Goal: Book appointment/travel/reservation

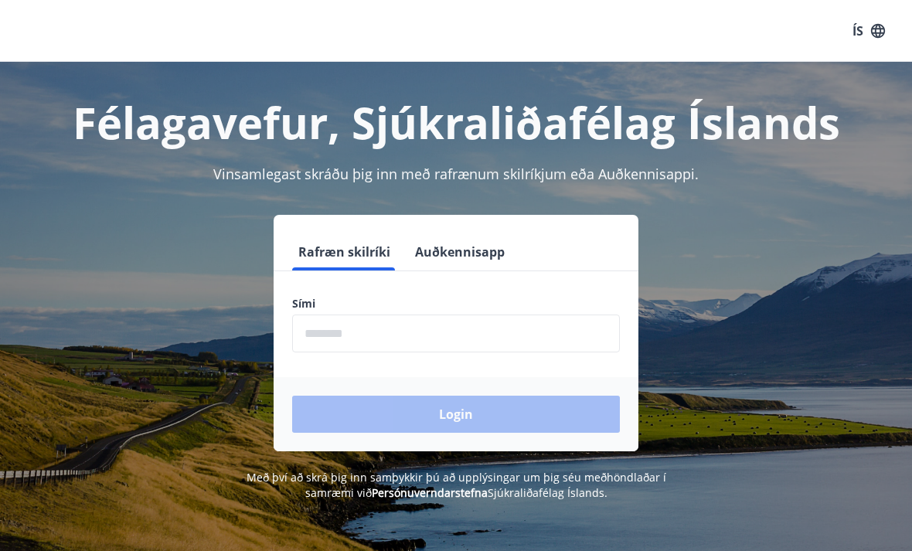
click at [416, 335] on input "phone" at bounding box center [456, 334] width 328 height 38
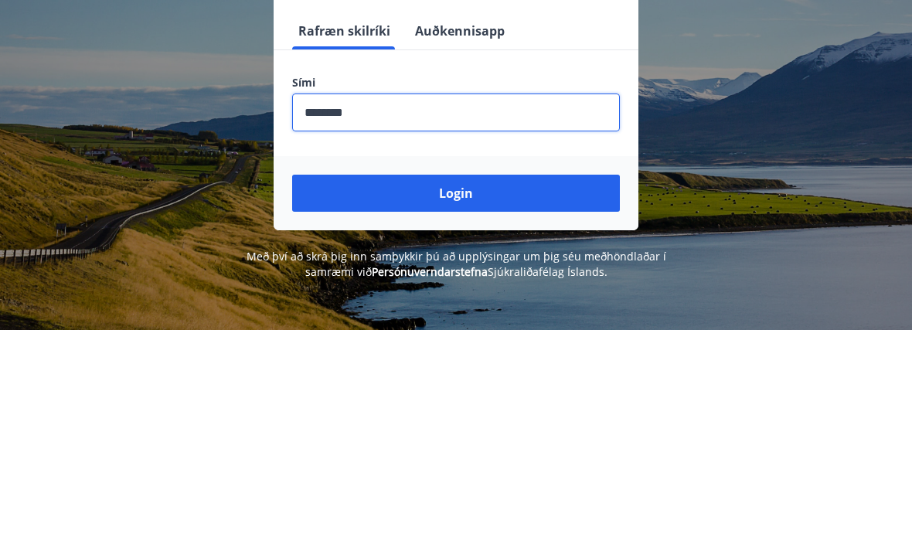
type input "********"
click at [518, 396] on button "Login" at bounding box center [456, 414] width 328 height 37
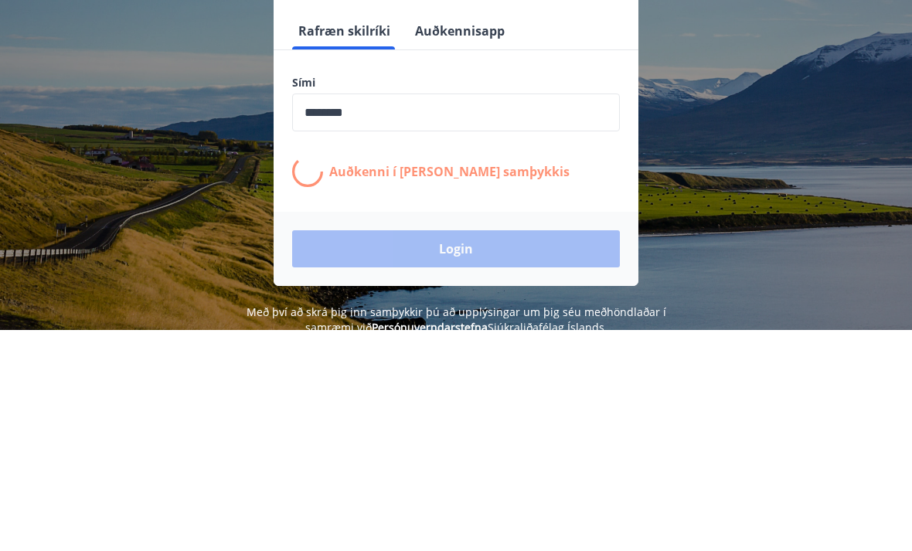
scroll to position [221, 0]
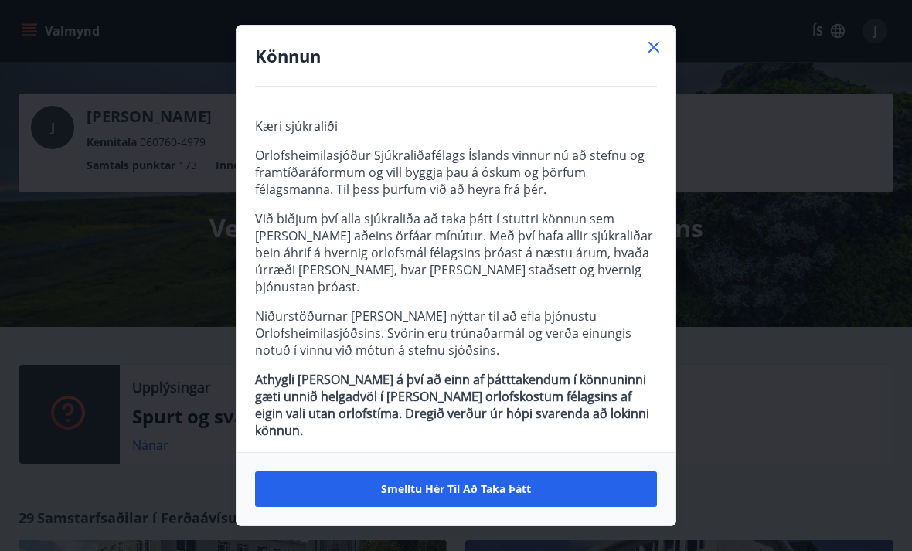
click at [660, 50] on icon at bounding box center [654, 47] width 19 height 19
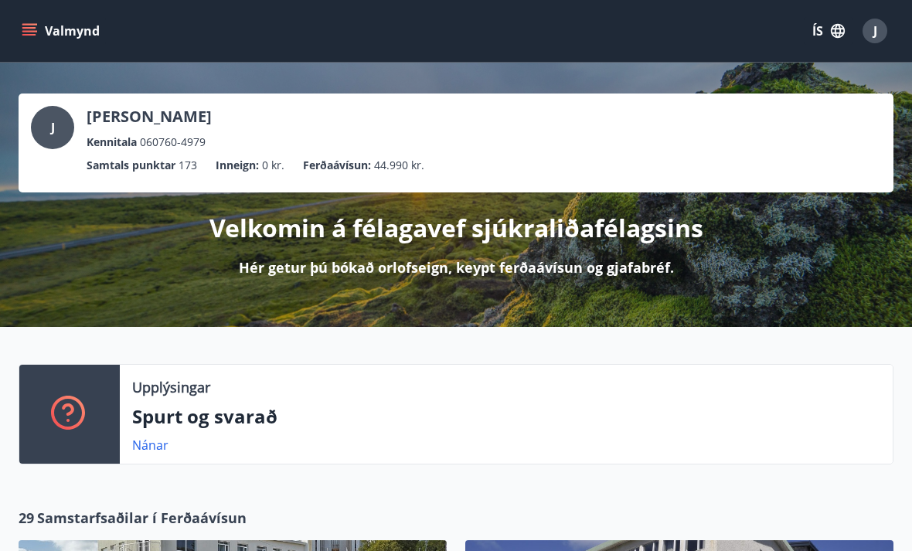
click at [28, 26] on icon "menu" at bounding box center [29, 30] width 15 height 15
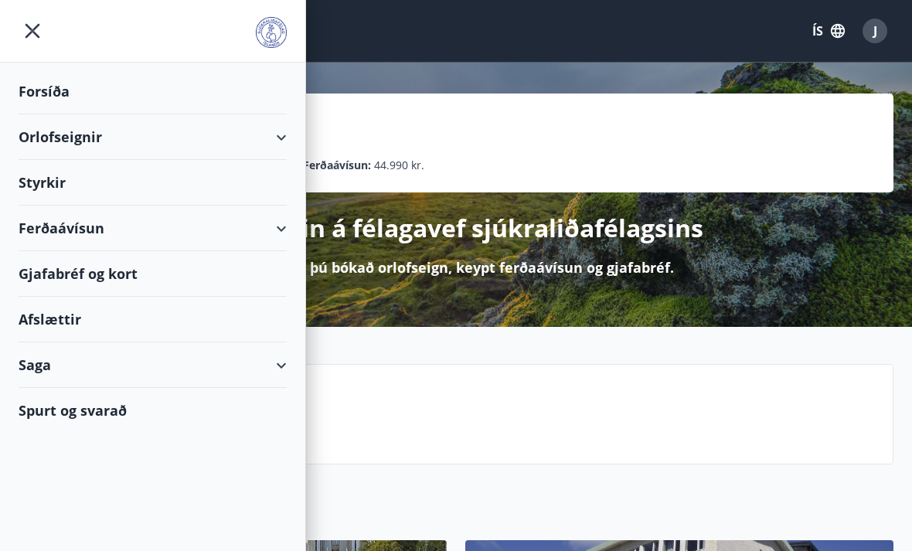
click at [56, 141] on div "Orlofseignir" at bounding box center [153, 137] width 268 height 46
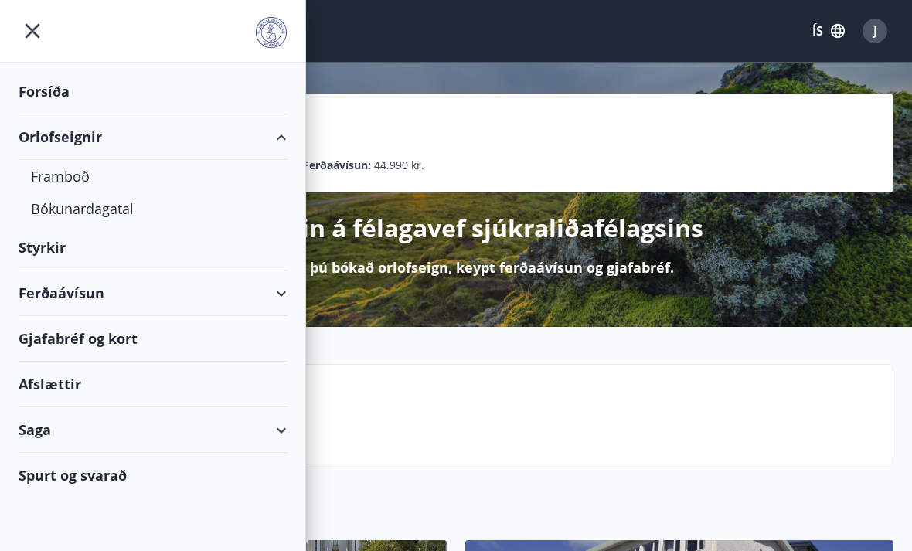
click at [43, 180] on div "Framboð" at bounding box center [152, 176] width 243 height 32
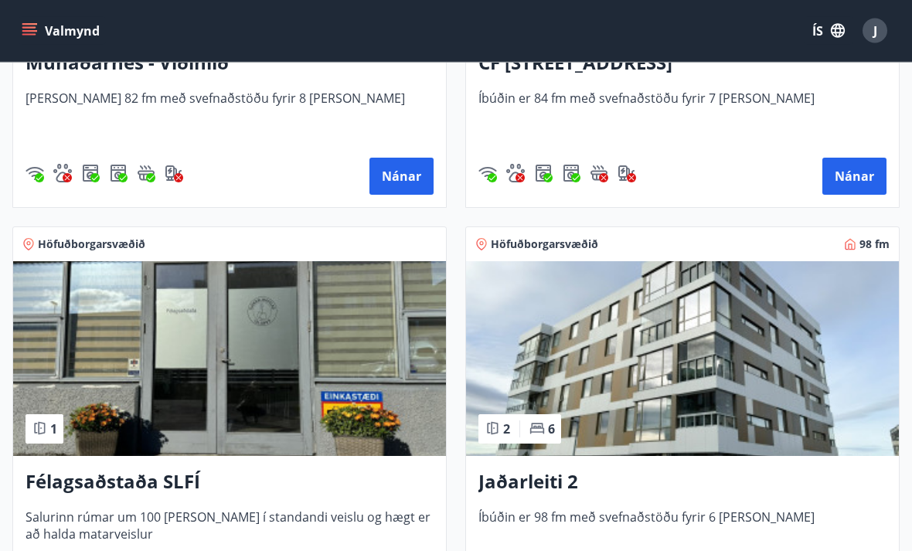
scroll to position [955, 0]
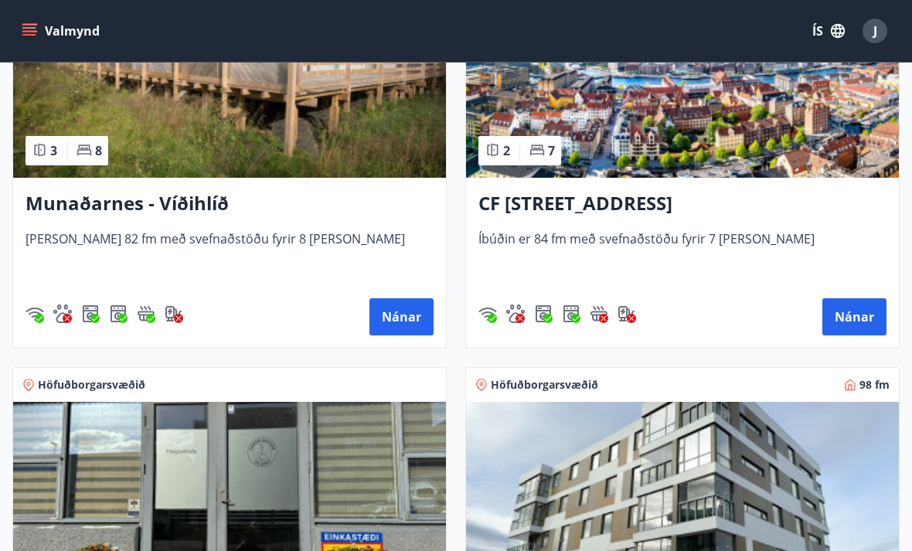
click at [656, 199] on h3 "CF [STREET_ADDRESS]" at bounding box center [682, 204] width 408 height 28
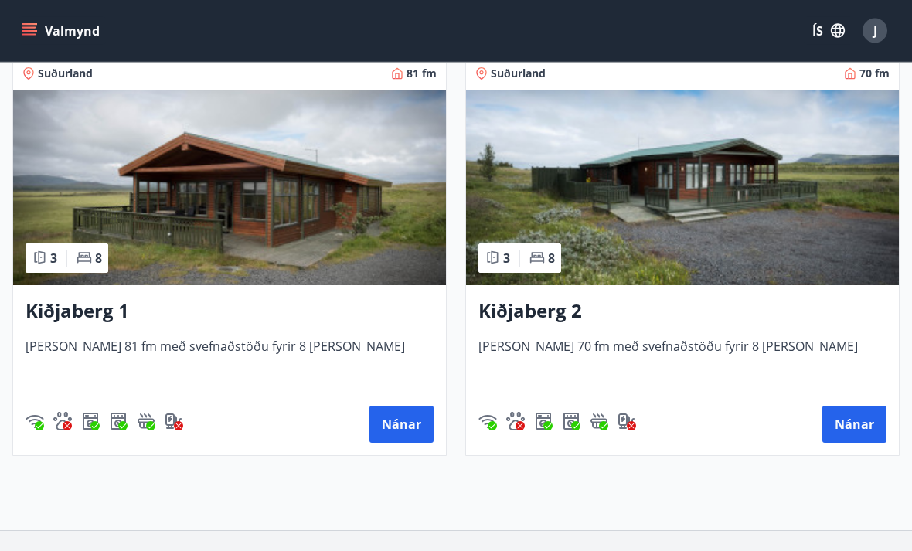
scroll to position [3219, 0]
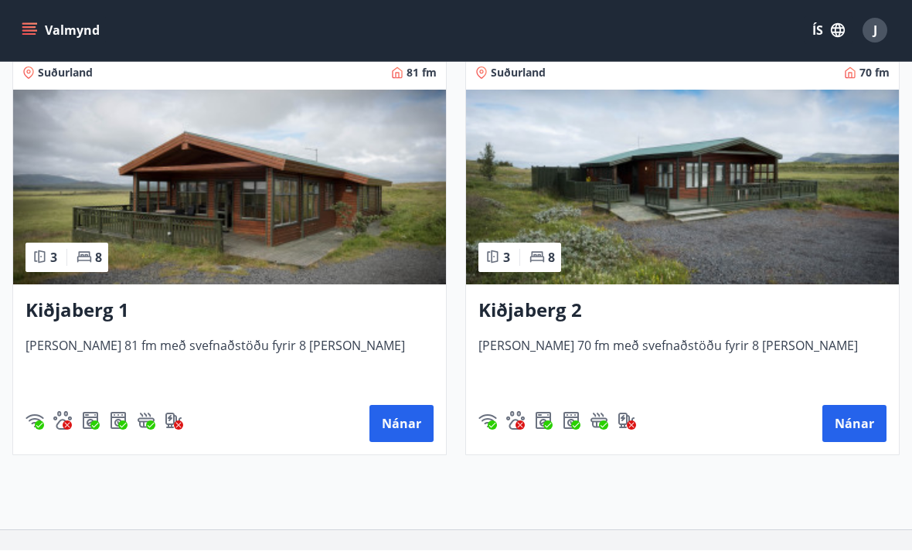
click at [135, 237] on img at bounding box center [229, 187] width 433 height 195
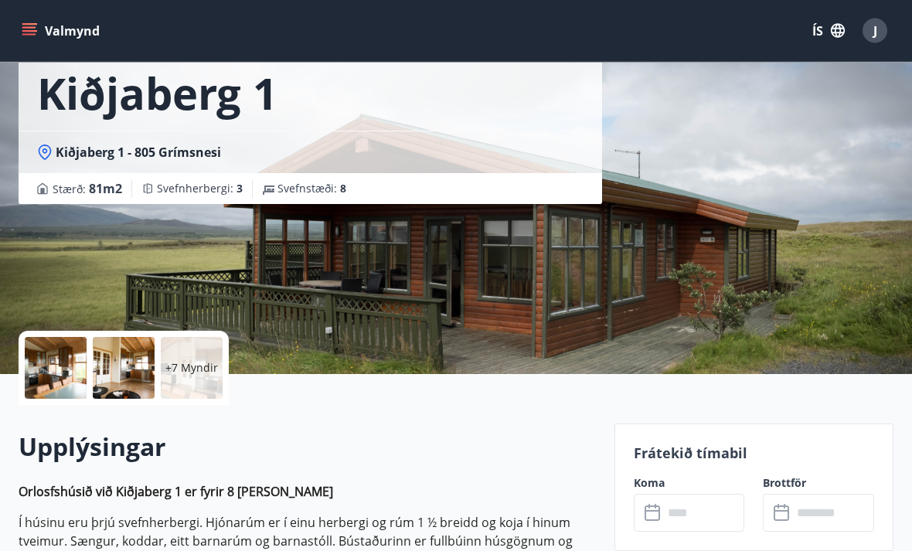
scroll to position [101, 0]
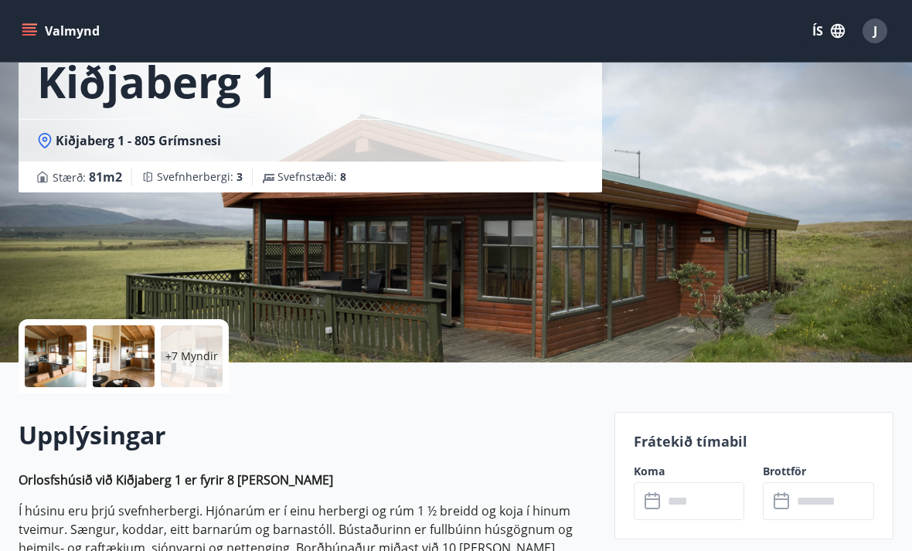
click at [49, 364] on div at bounding box center [56, 356] width 62 height 62
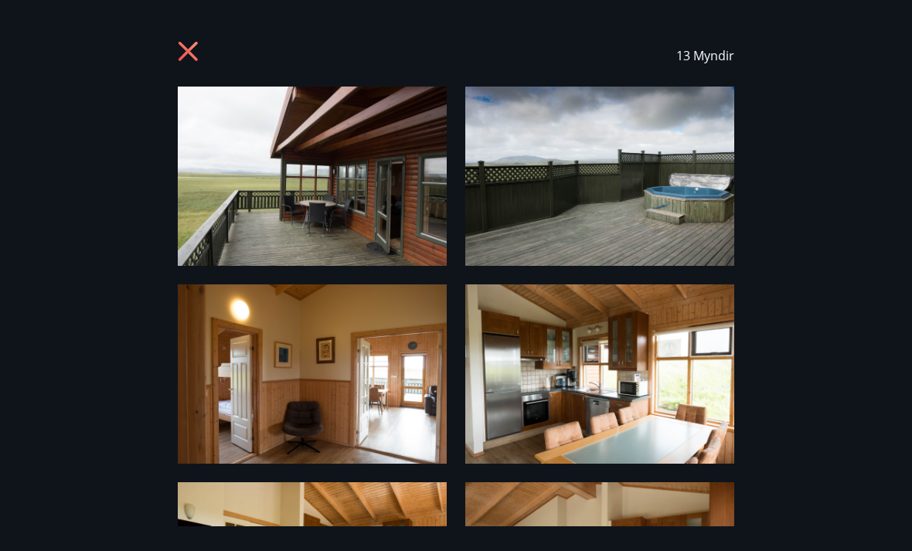
scroll to position [0, 0]
click at [179, 63] on icon at bounding box center [190, 53] width 25 height 25
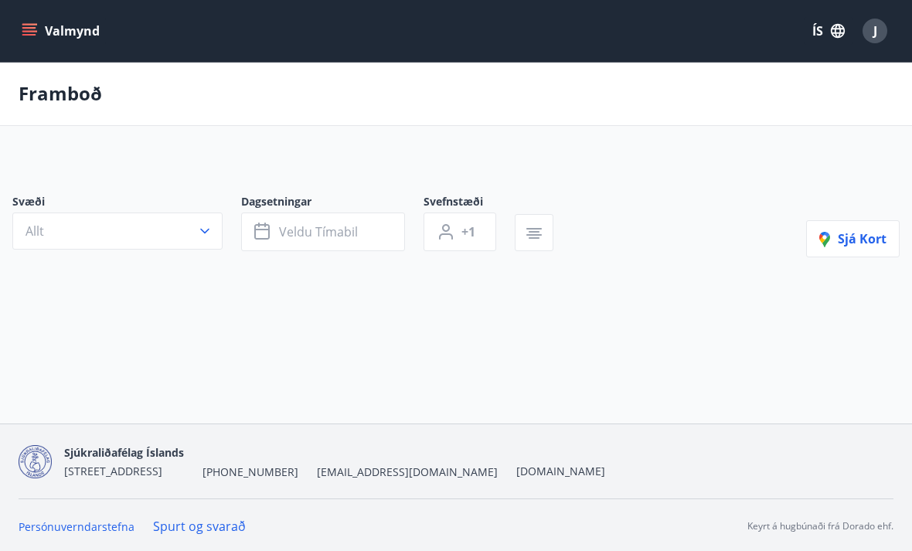
scroll to position [49, 0]
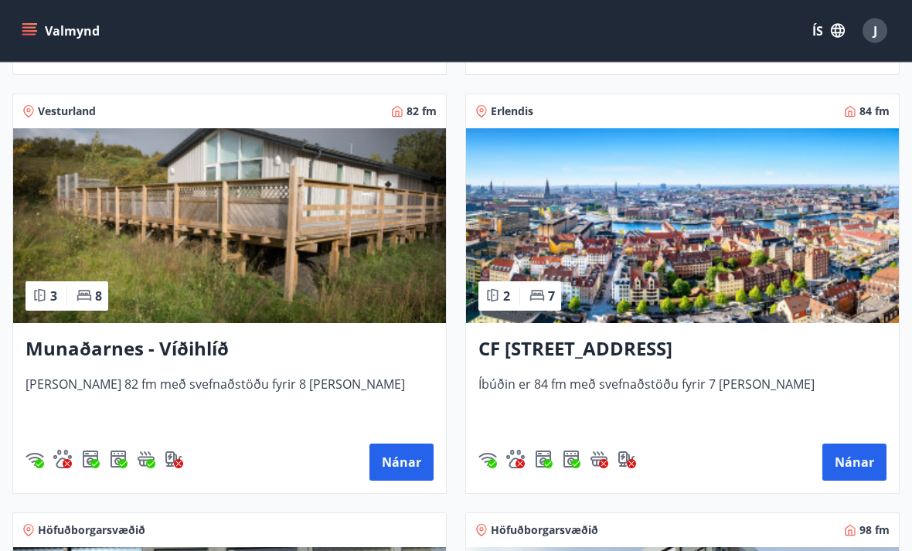
click at [737, 359] on h3 "CF [STREET_ADDRESS]" at bounding box center [682, 350] width 408 height 28
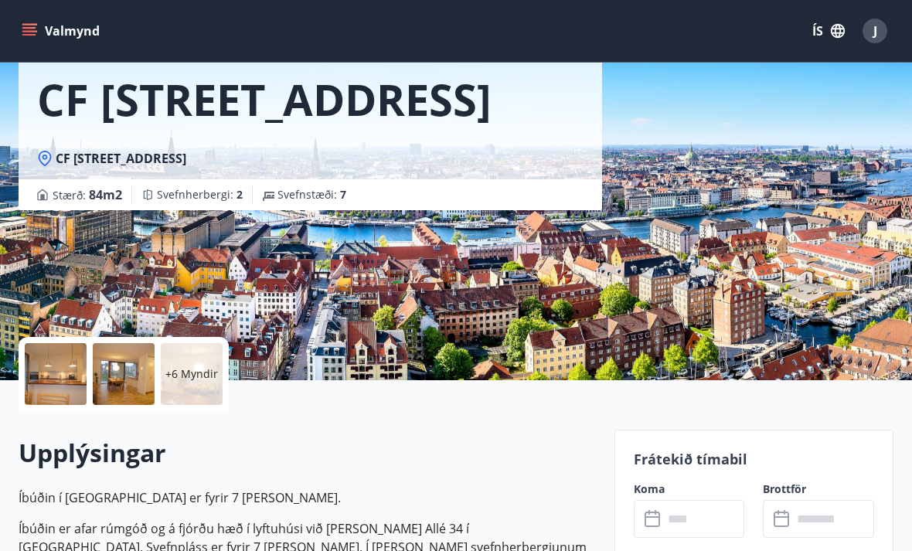
scroll to position [60, 0]
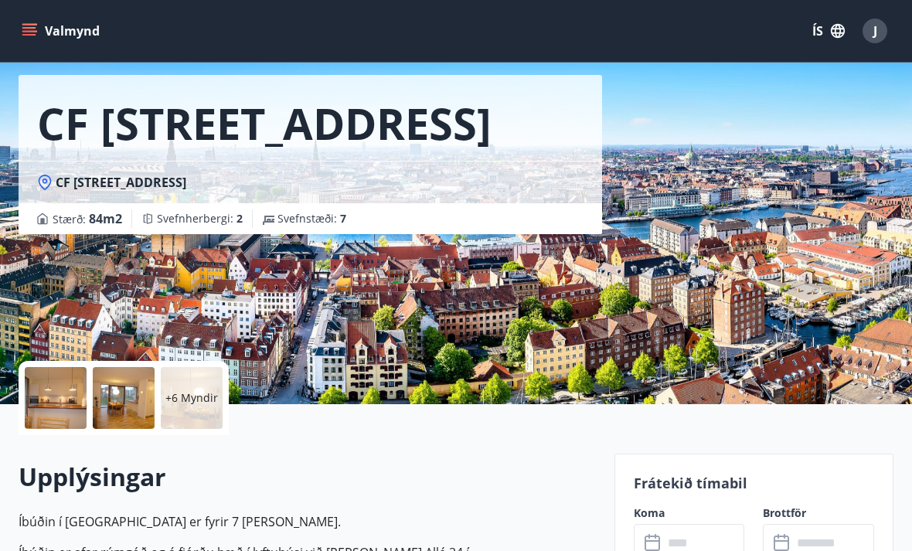
click at [30, 31] on icon "menu" at bounding box center [30, 31] width 17 height 2
click at [345, 333] on div "CF [STREET_ADDRESS][PERSON_NAME] Stærð : 84 m2 [GEOGRAPHIC_DATA] : 2 Svefnstæði…" at bounding box center [311, 172] width 584 height 464
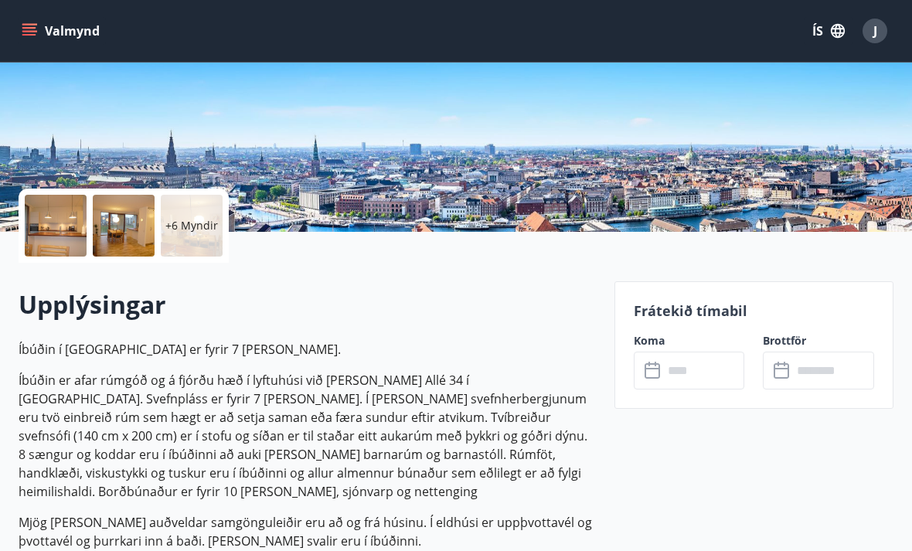
scroll to position [240, 0]
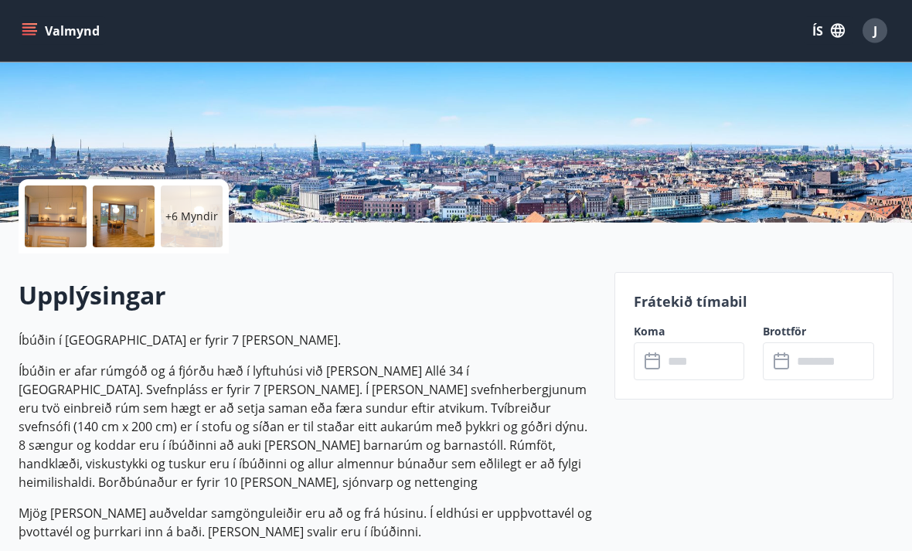
click at [655, 364] on icon at bounding box center [654, 362] width 19 height 19
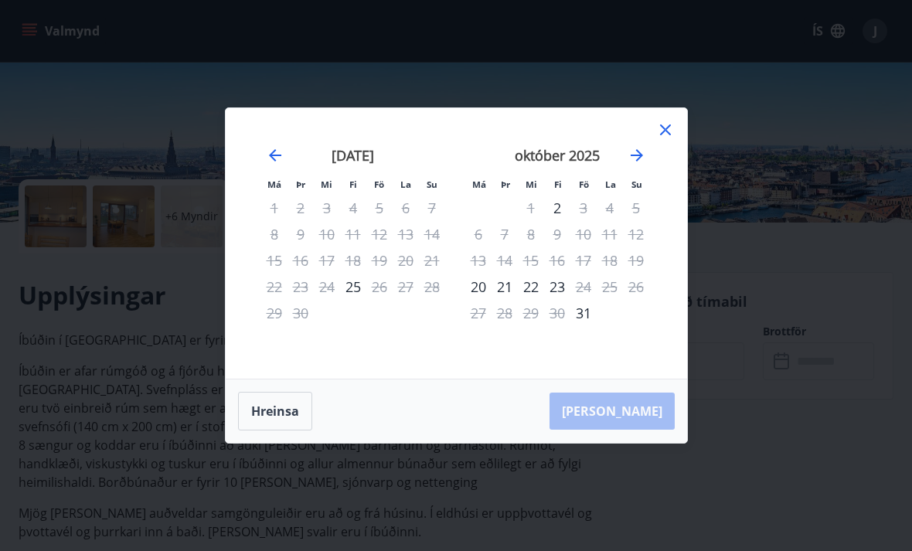
click at [632, 165] on icon "Move forward to switch to the next month." at bounding box center [637, 155] width 19 height 19
click at [631, 165] on icon "Move forward to switch to the next month." at bounding box center [637, 155] width 19 height 19
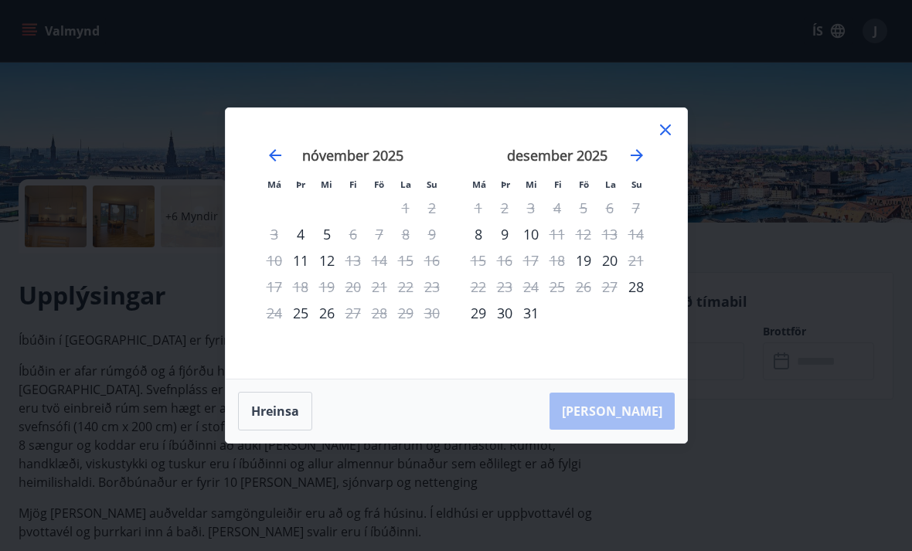
click at [630, 165] on icon "Move forward to switch to the next month." at bounding box center [637, 155] width 19 height 19
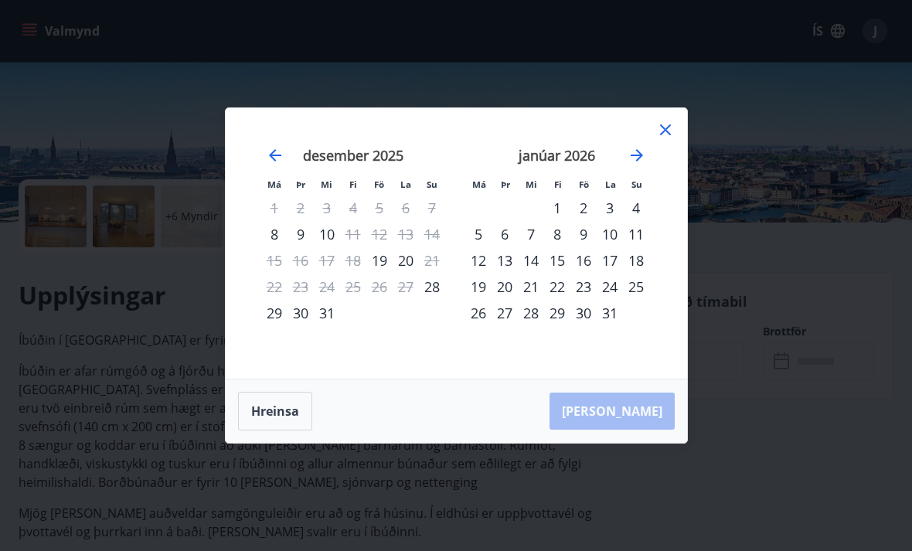
click at [645, 165] on icon "Move forward to switch to the next month." at bounding box center [637, 155] width 19 height 19
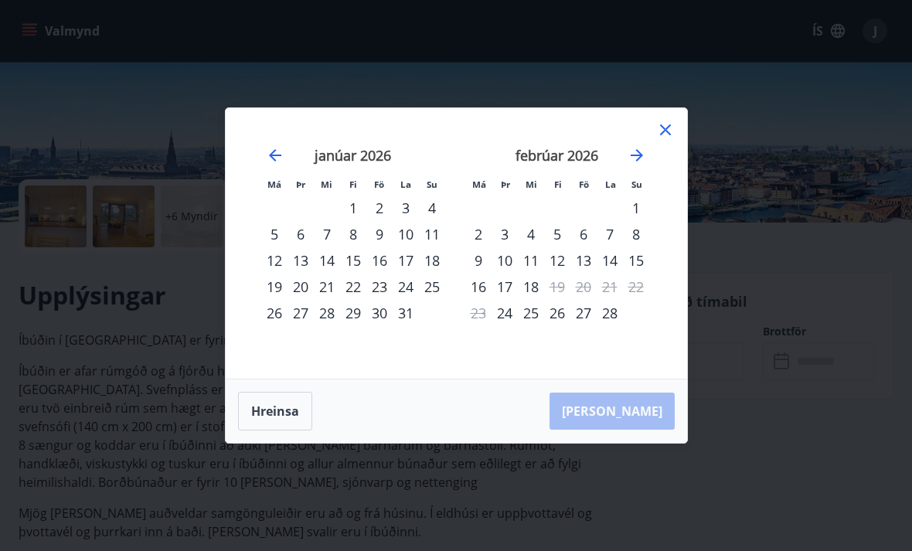
click at [638, 165] on icon "Move forward to switch to the next month." at bounding box center [637, 155] width 19 height 19
click at [642, 165] on icon "Move forward to switch to the next month." at bounding box center [637, 155] width 19 height 19
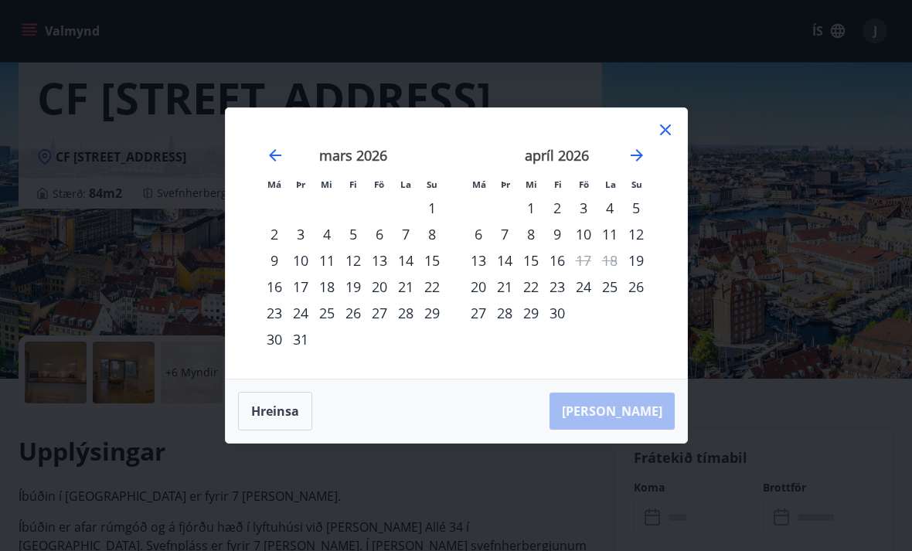
click at [272, 152] on icon "Move backward to switch to the previous month." at bounding box center [275, 155] width 12 height 12
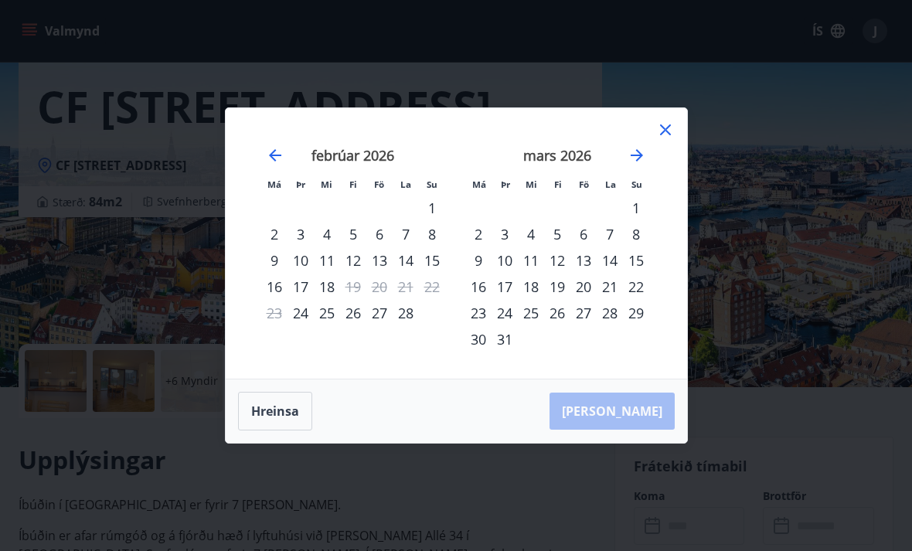
scroll to position [76, 0]
click at [274, 155] on icon "Move backward to switch to the previous month." at bounding box center [275, 155] width 12 height 12
click at [665, 114] on div "Má Þr Mi Fi Fö La Su Má Þr Mi Fi Fö La Su [DATE] 1 2 3 4 5 6 7 8 9 10 11 12 13 …" at bounding box center [456, 243] width 461 height 271
click at [668, 126] on icon at bounding box center [665, 129] width 11 height 11
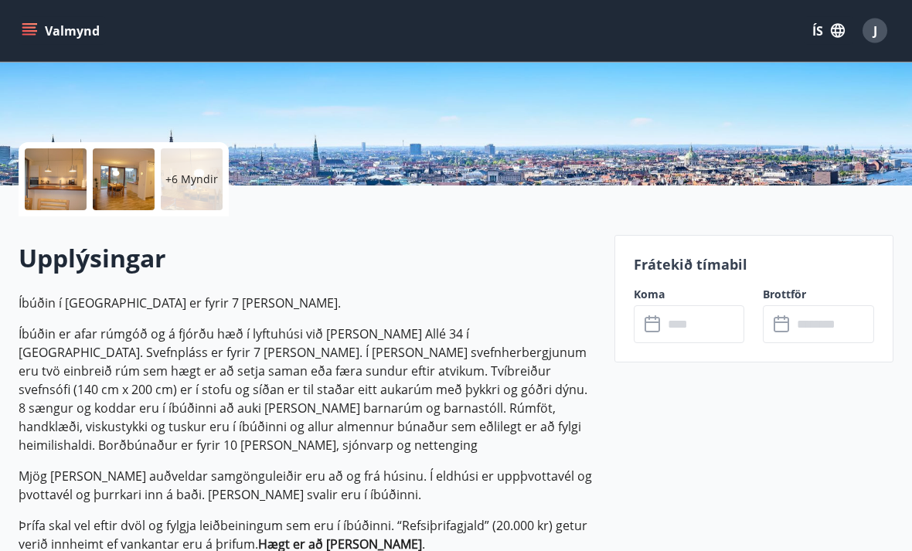
scroll to position [278, 0]
click at [43, 190] on div at bounding box center [56, 179] width 62 height 62
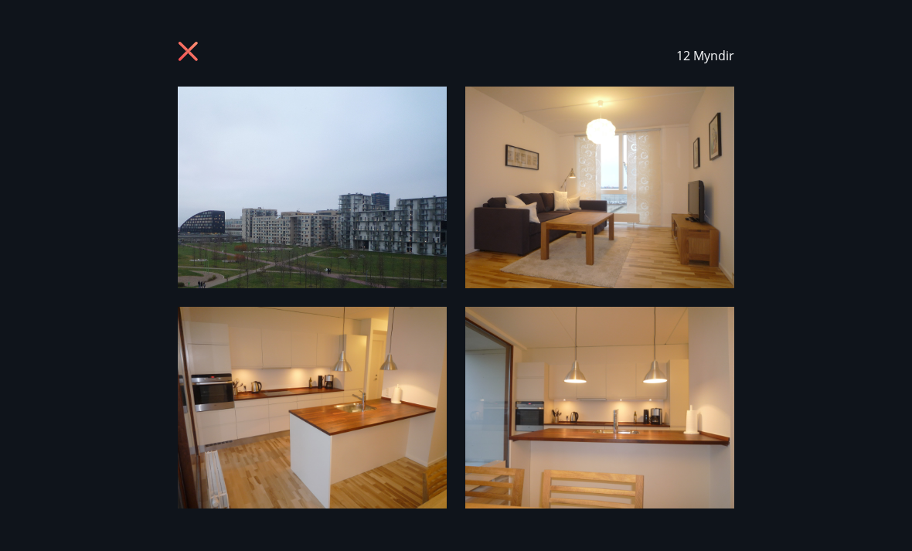
scroll to position [2, 0]
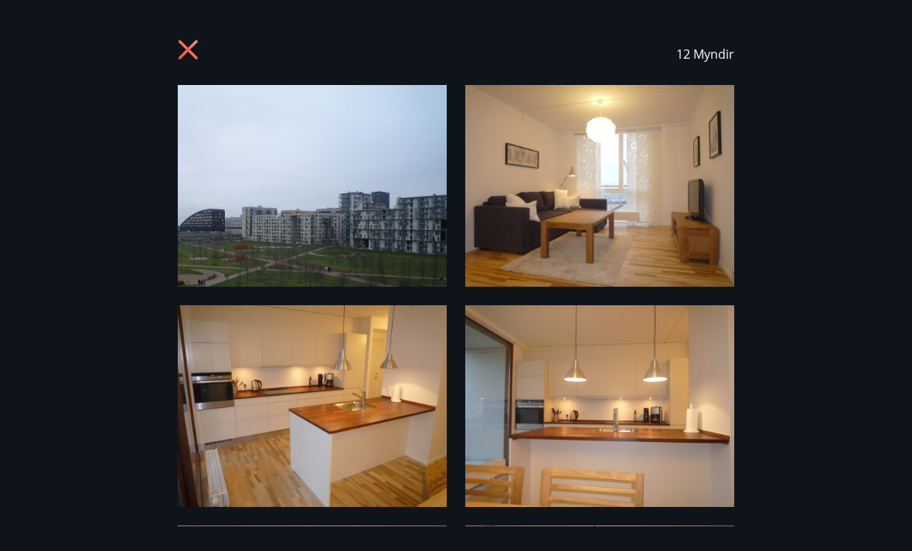
click at [317, 225] on img at bounding box center [312, 186] width 269 height 202
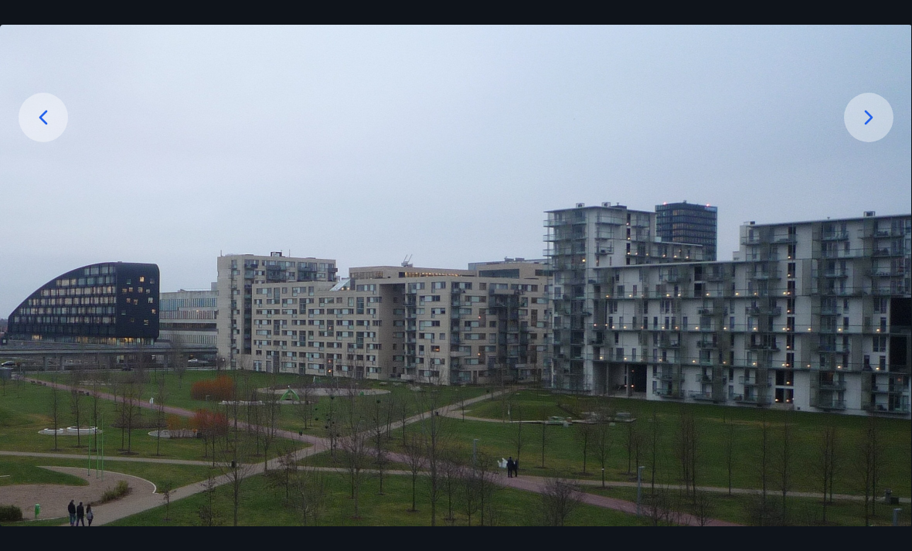
scroll to position [245, 0]
click at [862, 130] on icon at bounding box center [868, 117] width 25 height 25
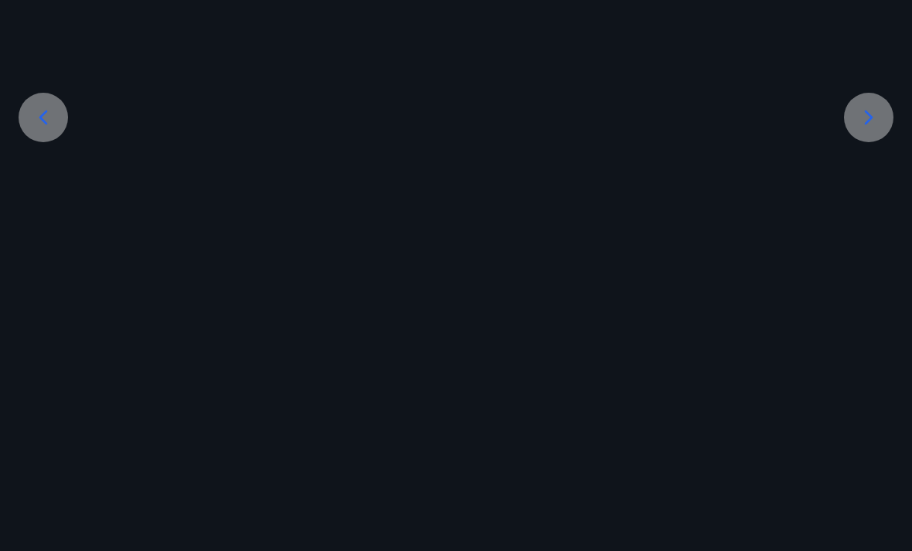
scroll to position [244, 0]
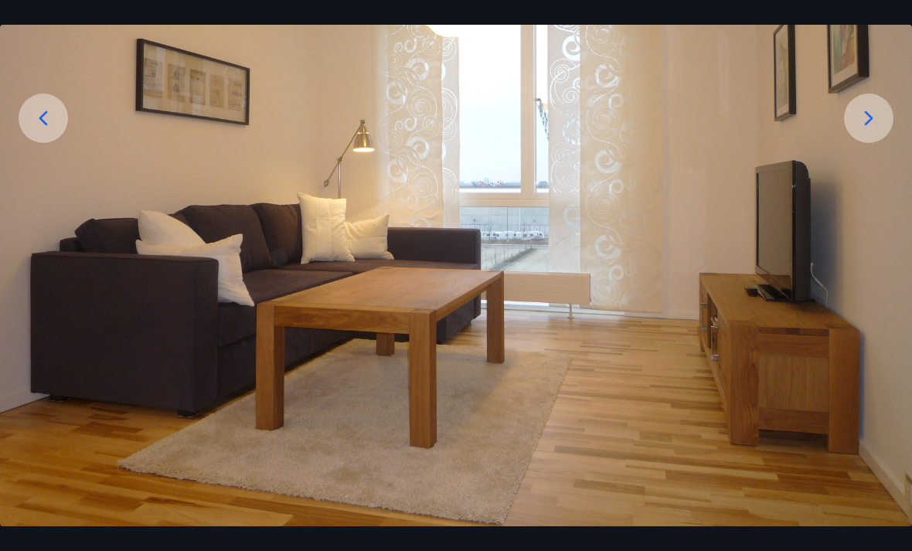
click at [873, 131] on icon at bounding box center [868, 118] width 25 height 25
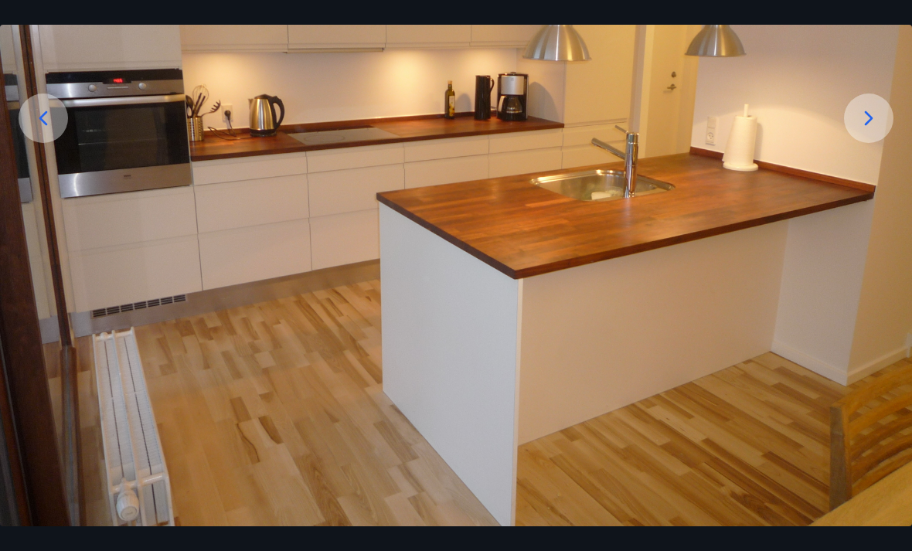
click at [870, 131] on icon at bounding box center [868, 118] width 25 height 25
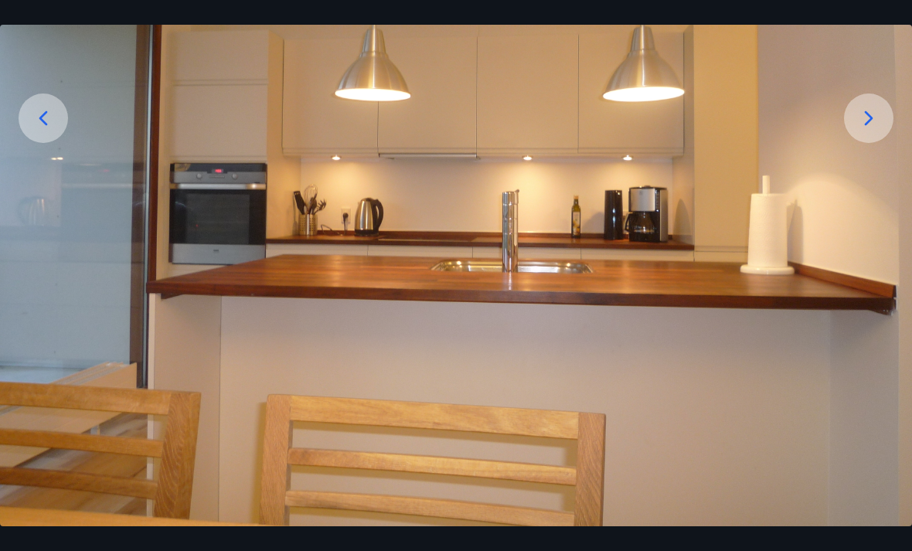
click at [866, 131] on icon at bounding box center [868, 118] width 25 height 25
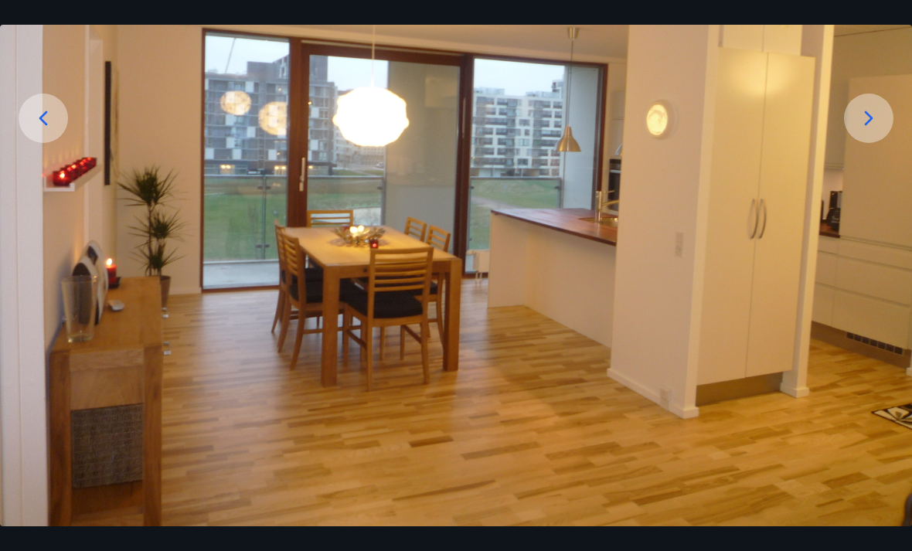
click at [863, 131] on icon at bounding box center [868, 118] width 25 height 25
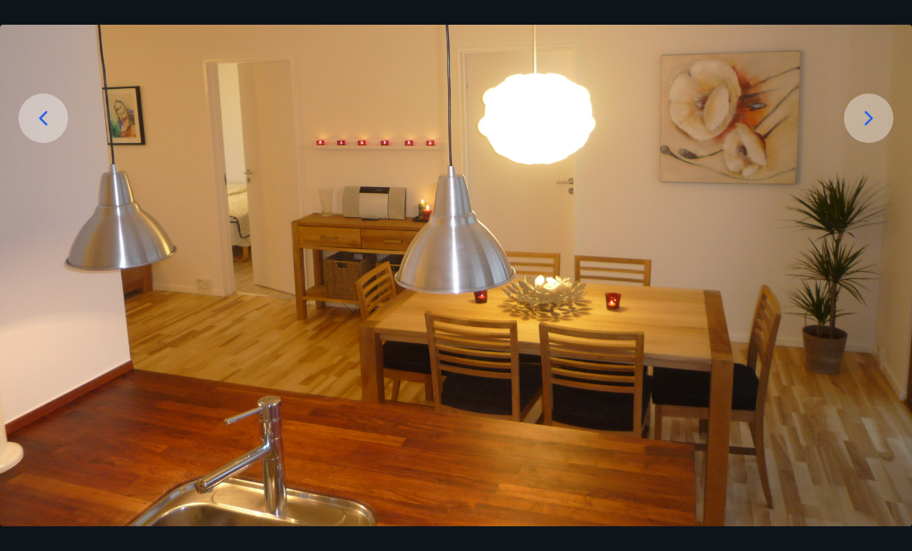
click at [874, 546] on div "6 af 12" at bounding box center [456, 275] width 912 height 551
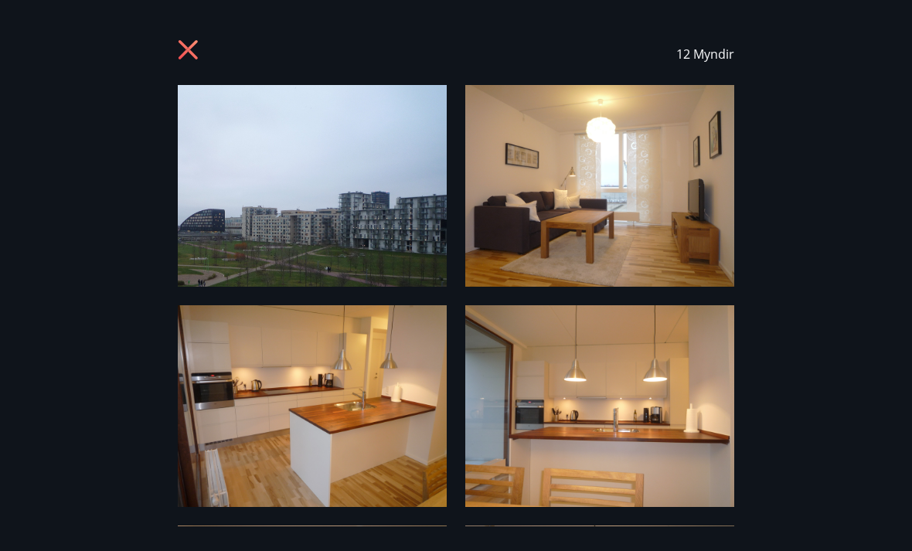
click at [570, 454] on img at bounding box center [599, 406] width 269 height 202
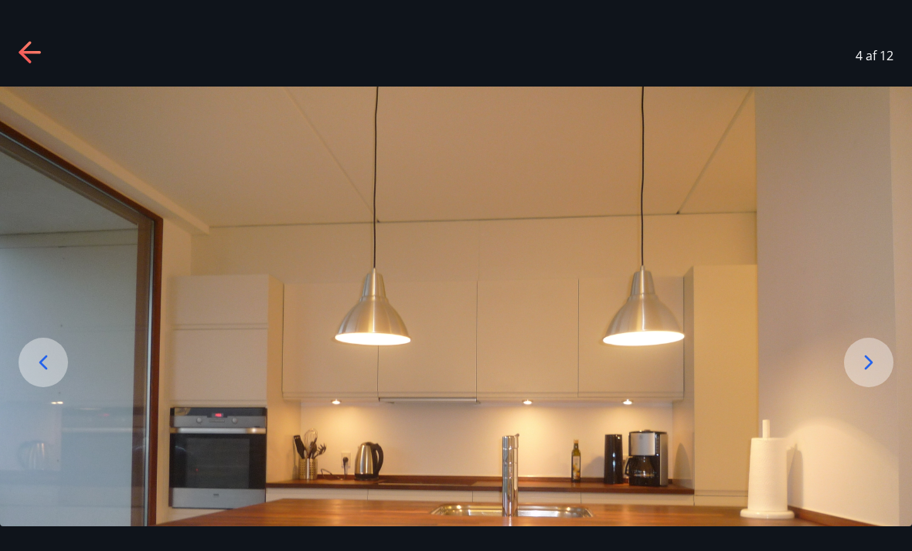
click at [860, 375] on icon at bounding box center [868, 362] width 25 height 25
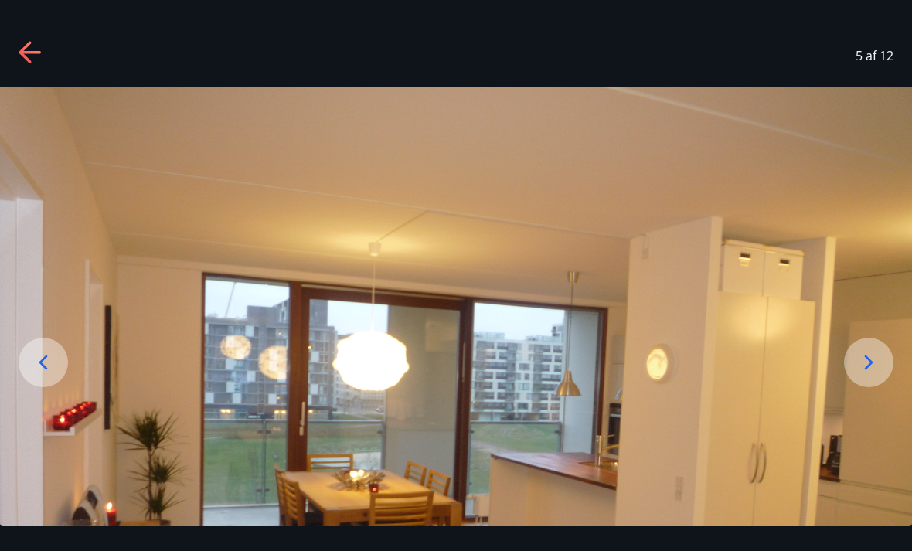
click at [858, 375] on icon at bounding box center [868, 362] width 25 height 25
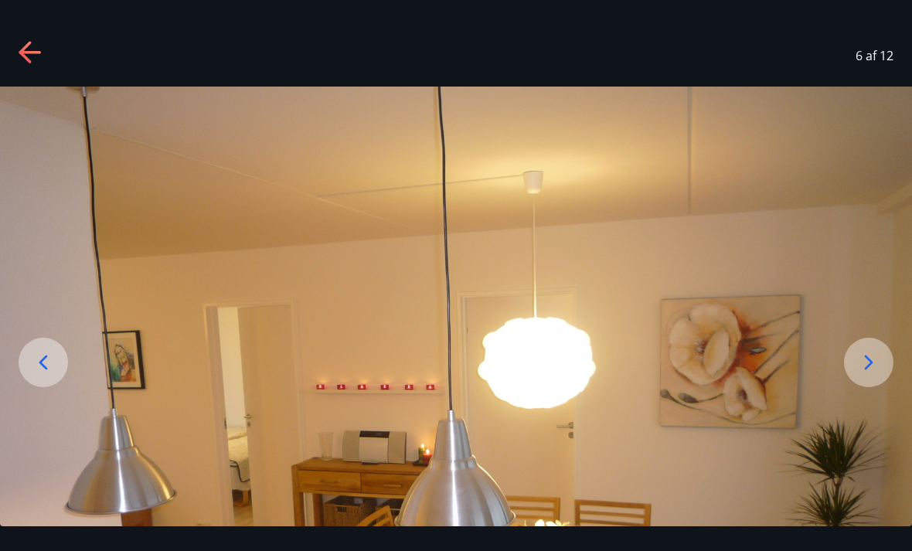
click at [870, 375] on icon at bounding box center [868, 362] width 25 height 25
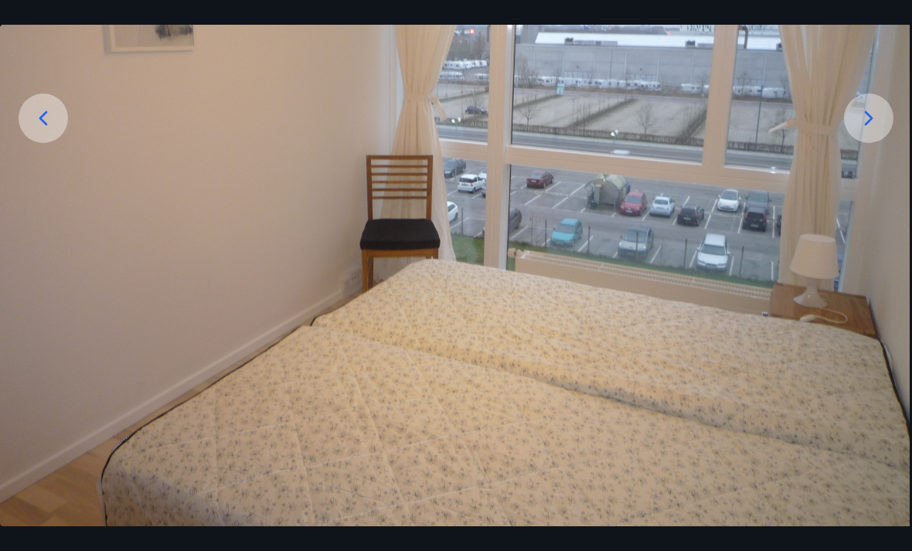
click at [589, 153] on img at bounding box center [454, 184] width 912 height 684
click at [870, 131] on icon at bounding box center [868, 118] width 25 height 25
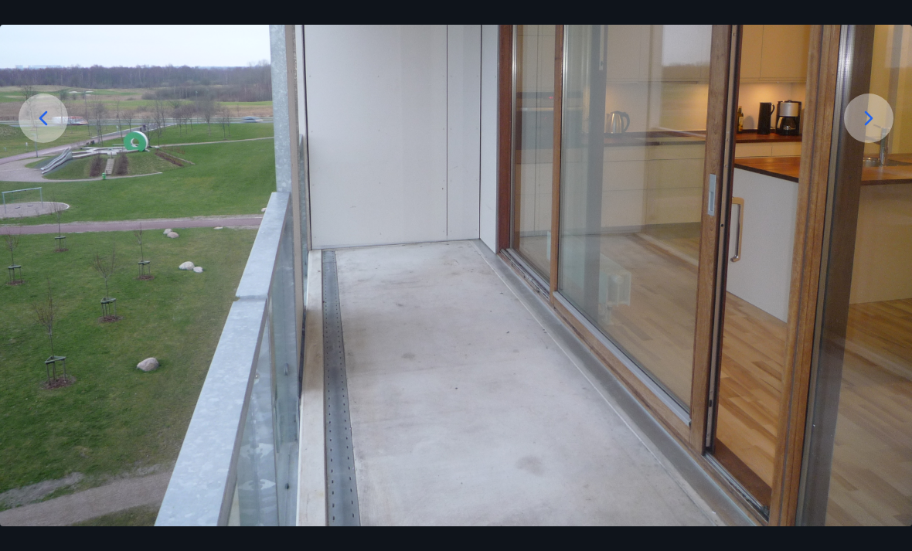
click at [852, 143] on div at bounding box center [868, 118] width 49 height 49
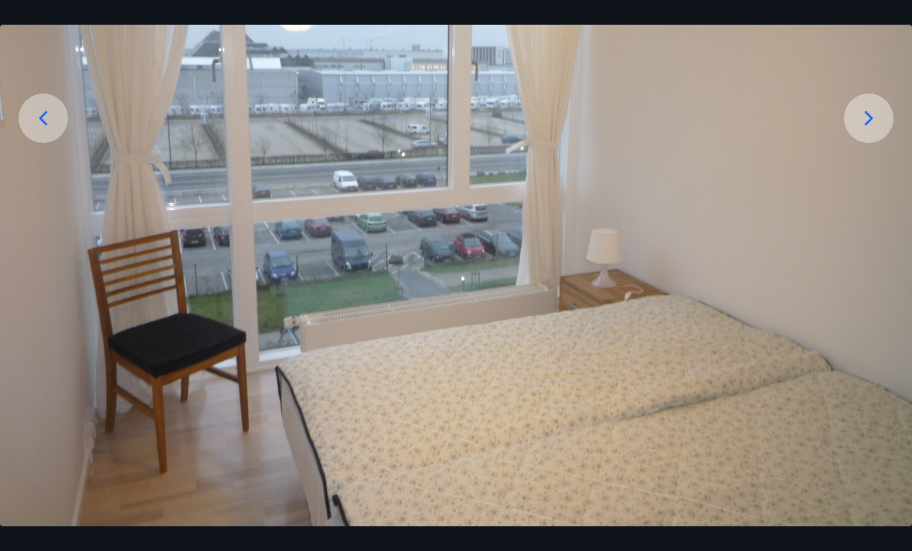
click at [860, 131] on icon at bounding box center [868, 118] width 25 height 25
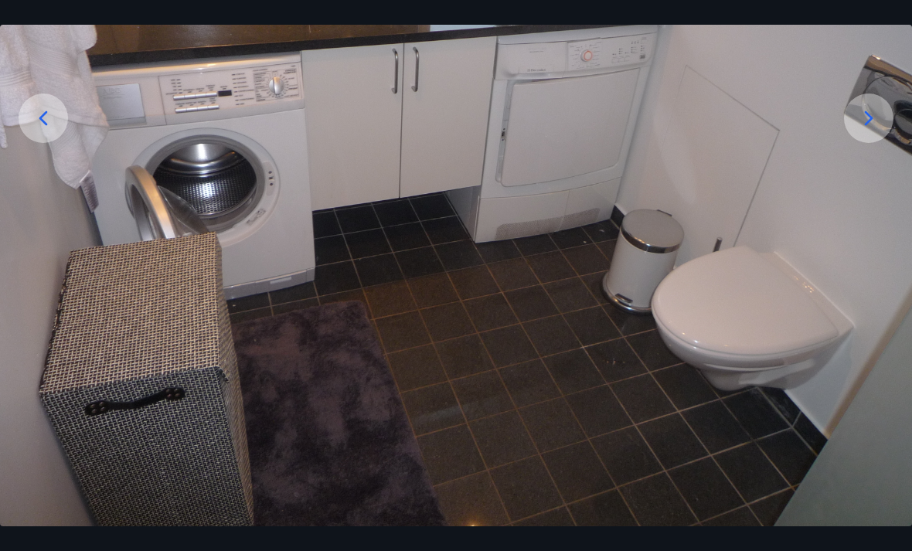
click at [868, 125] on icon at bounding box center [869, 118] width 9 height 15
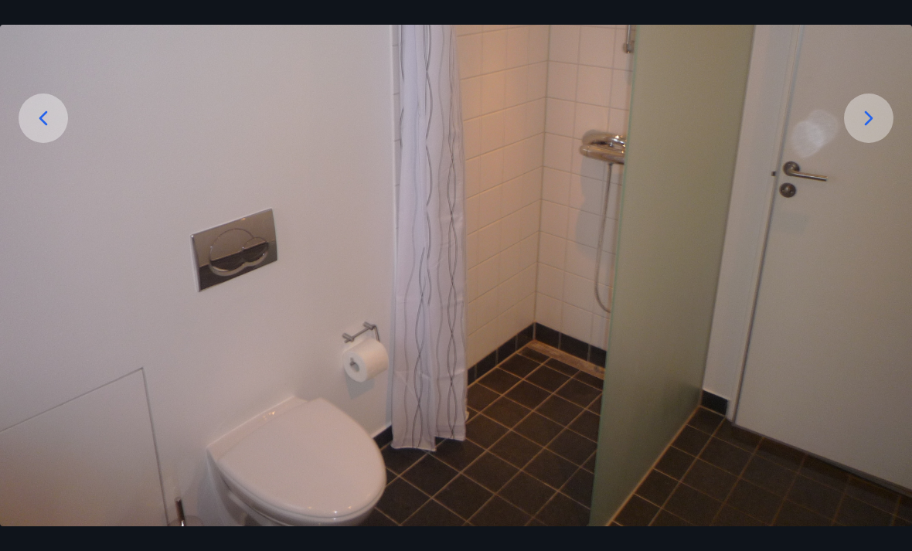
click at [868, 124] on div at bounding box center [868, 118] width 49 height 49
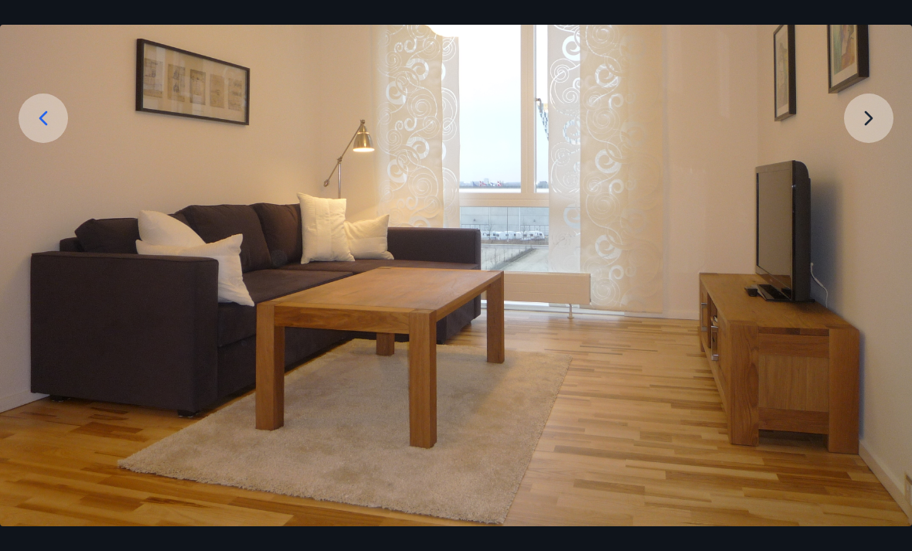
click at [859, 137] on img at bounding box center [456, 184] width 912 height 684
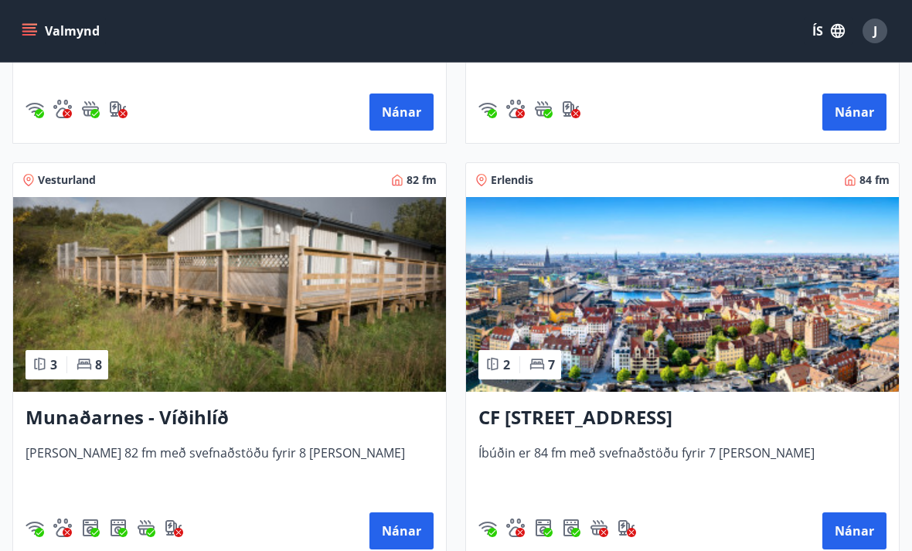
scroll to position [813, 0]
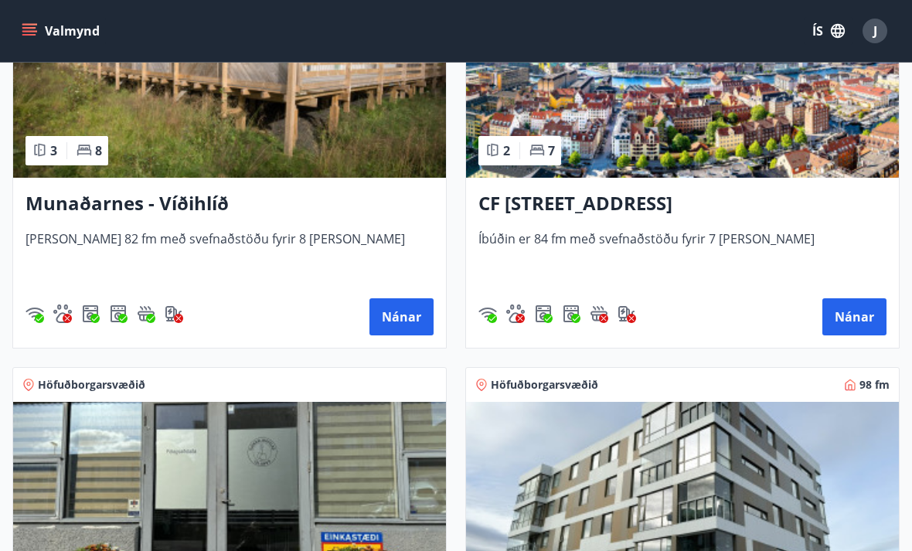
click at [682, 155] on img at bounding box center [682, 80] width 433 height 195
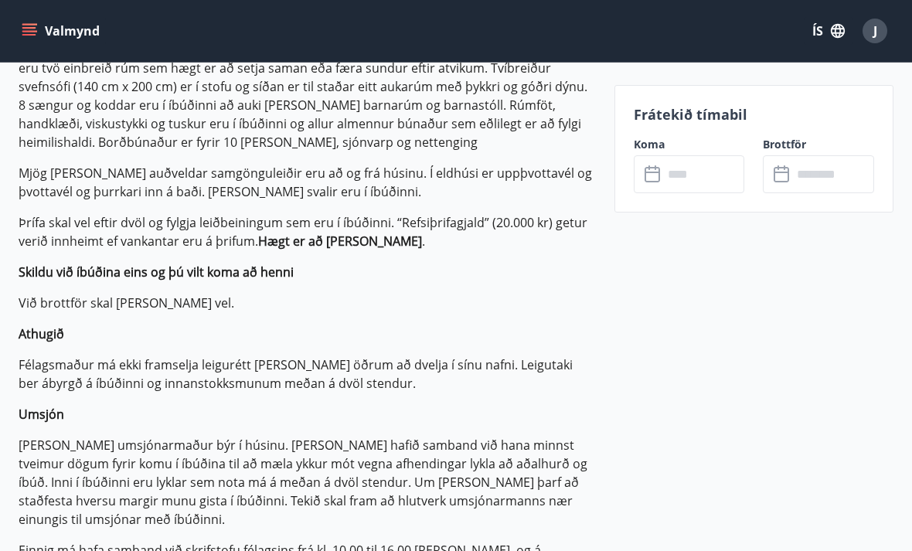
scroll to position [582, 0]
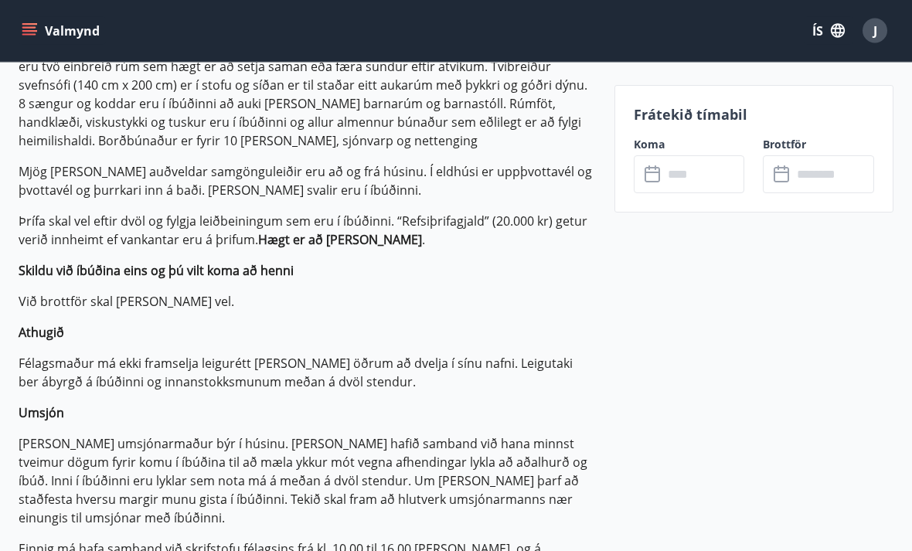
click at [654, 168] on icon at bounding box center [654, 174] width 19 height 19
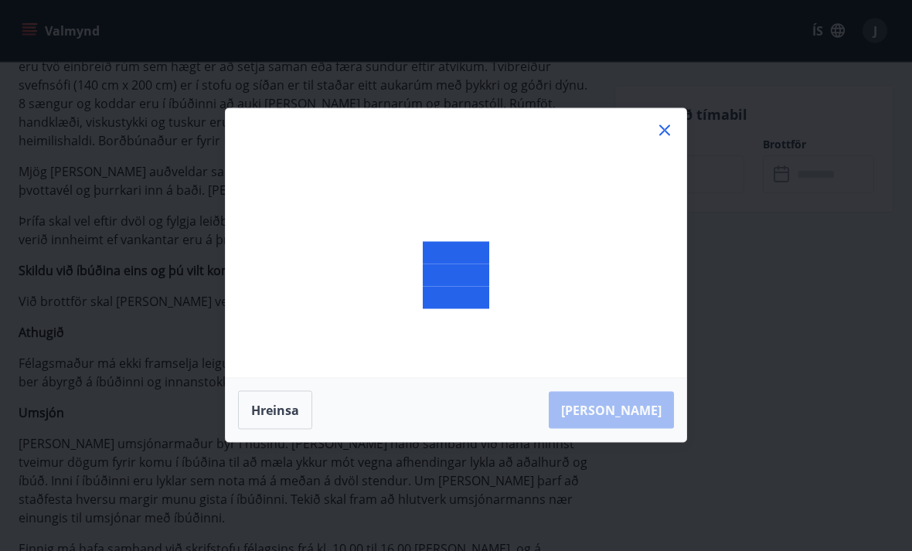
scroll to position [583, 0]
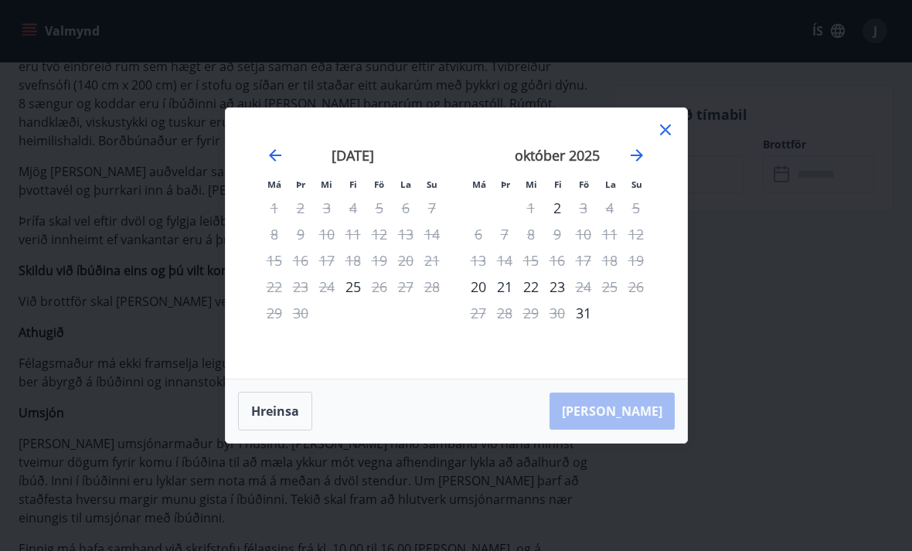
click at [637, 162] on icon "Move forward to switch to the next month." at bounding box center [637, 155] width 12 height 12
click at [638, 162] on icon "Move forward to switch to the next month." at bounding box center [637, 155] width 12 height 12
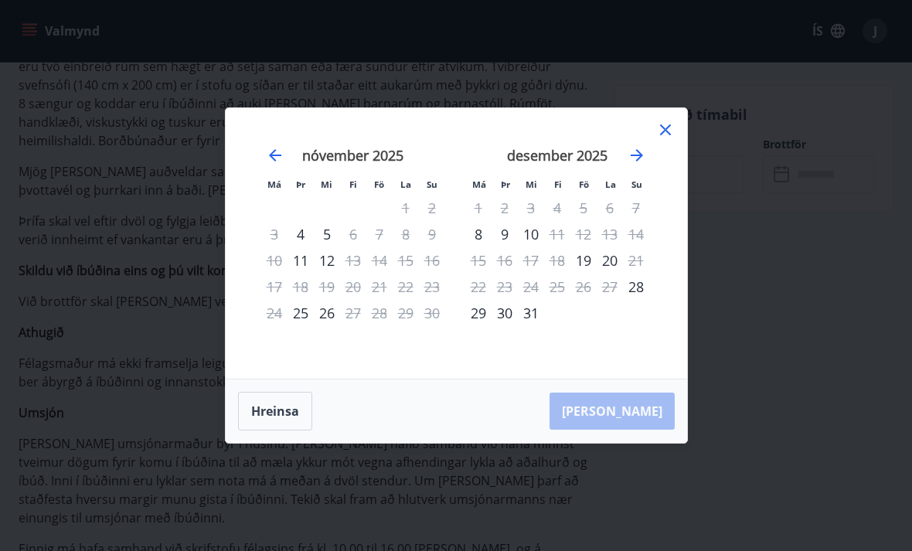
click at [640, 165] on icon "Move forward to switch to the next month." at bounding box center [637, 155] width 19 height 19
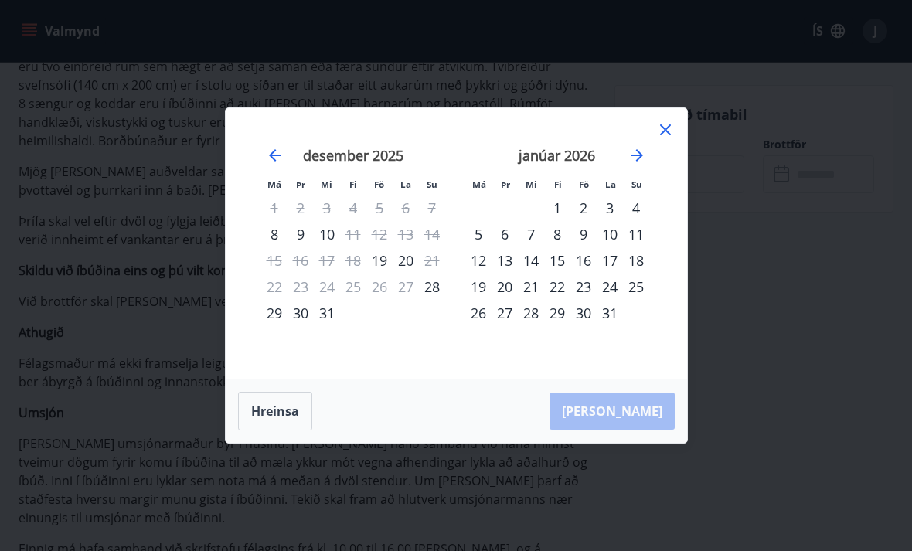
click at [643, 165] on icon "Move forward to switch to the next month." at bounding box center [637, 155] width 19 height 19
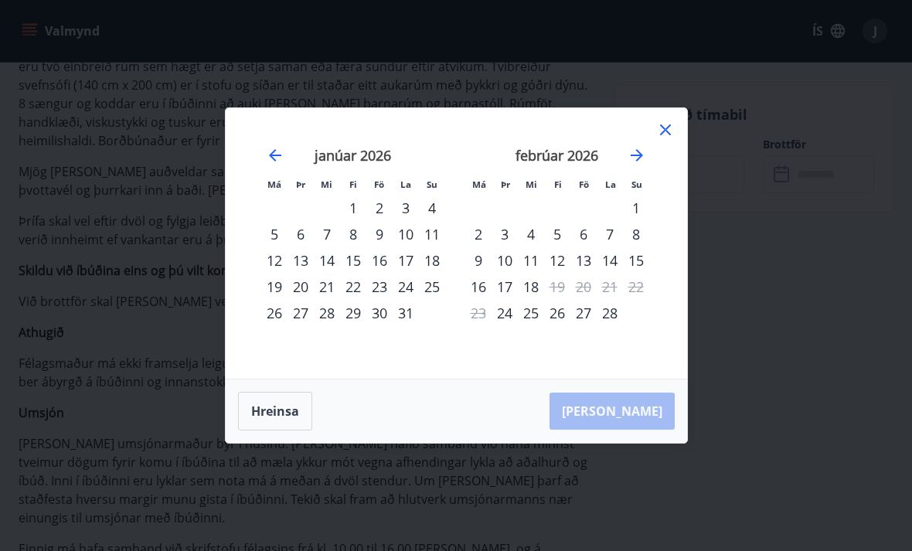
click at [636, 165] on icon "Move forward to switch to the next month." at bounding box center [637, 155] width 19 height 19
click at [640, 162] on icon "Move forward to switch to the next month." at bounding box center [637, 155] width 12 height 12
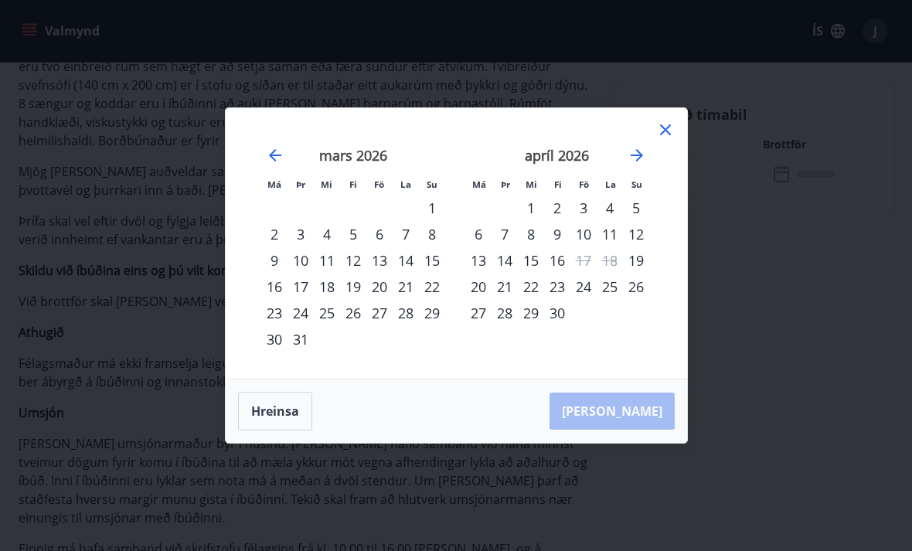
click at [555, 300] on div "23" at bounding box center [557, 287] width 26 height 26
click at [560, 300] on div "23" at bounding box center [557, 287] width 26 height 26
click at [634, 425] on div "[PERSON_NAME]" at bounding box center [456, 410] width 461 height 63
click at [670, 139] on icon at bounding box center [665, 130] width 19 height 19
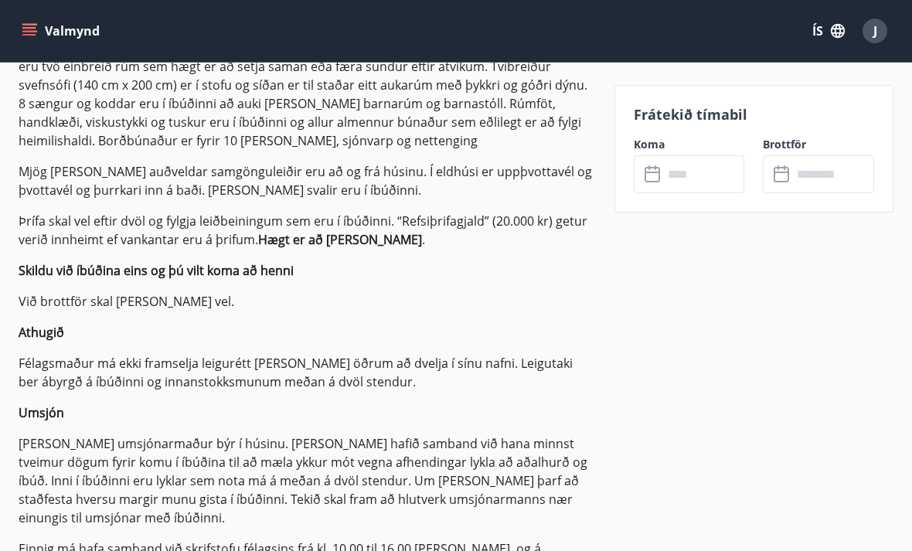
click at [656, 173] on icon at bounding box center [654, 174] width 19 height 19
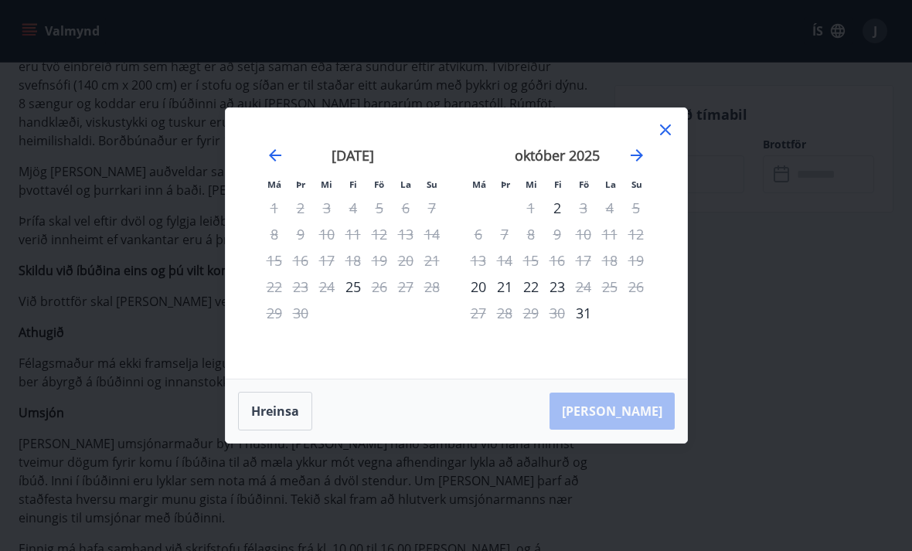
click at [642, 165] on icon "Move forward to switch to the next month." at bounding box center [637, 155] width 19 height 19
click at [639, 165] on icon "Move forward to switch to the next month." at bounding box center [637, 155] width 19 height 19
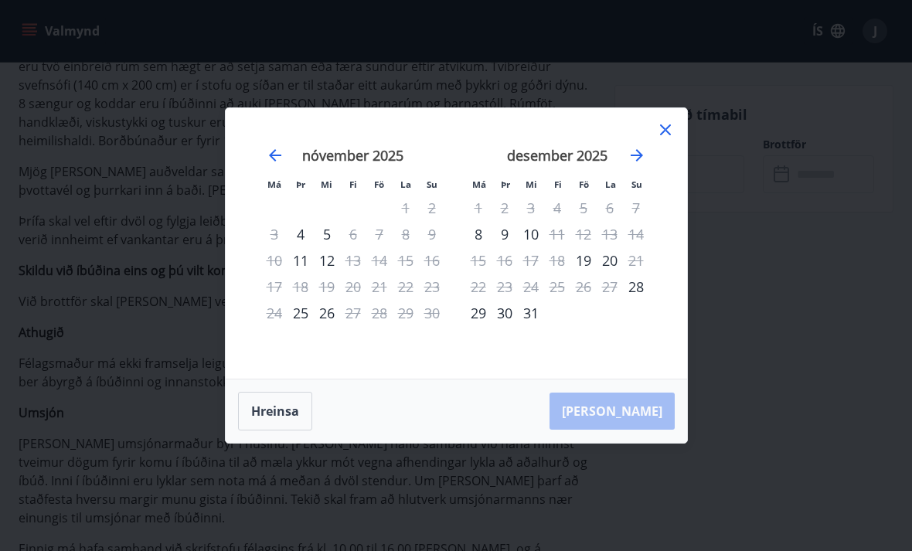
click at [644, 165] on icon "Move forward to switch to the next month." at bounding box center [637, 155] width 19 height 19
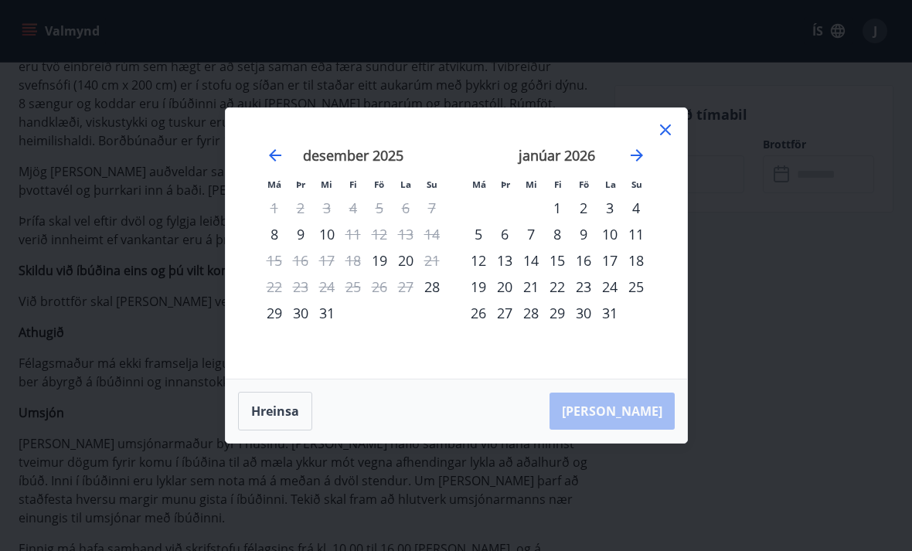
click at [636, 162] on icon "Move forward to switch to the next month." at bounding box center [637, 155] width 12 height 12
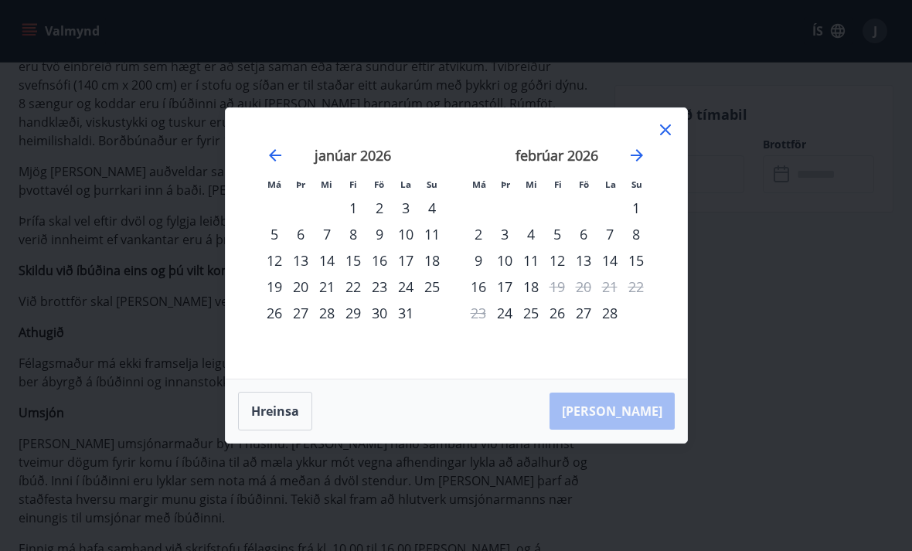
click at [645, 165] on icon "Move forward to switch to the next month." at bounding box center [637, 155] width 19 height 19
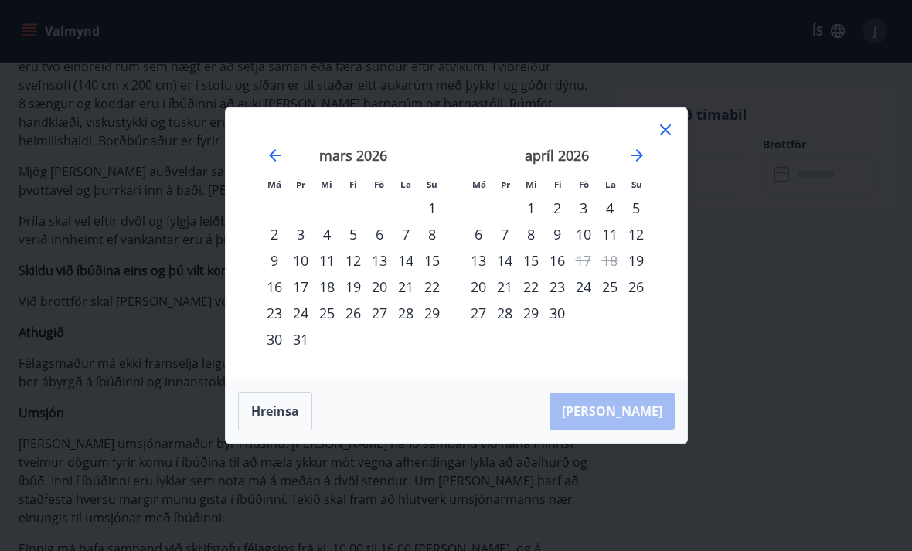
click at [560, 300] on div "23" at bounding box center [557, 287] width 26 height 26
click at [561, 300] on div "23" at bounding box center [557, 287] width 26 height 26
click at [269, 165] on icon "Move backward to switch to the previous month." at bounding box center [275, 155] width 19 height 19
click at [278, 165] on icon "Move backward to switch to the previous month." at bounding box center [275, 155] width 19 height 19
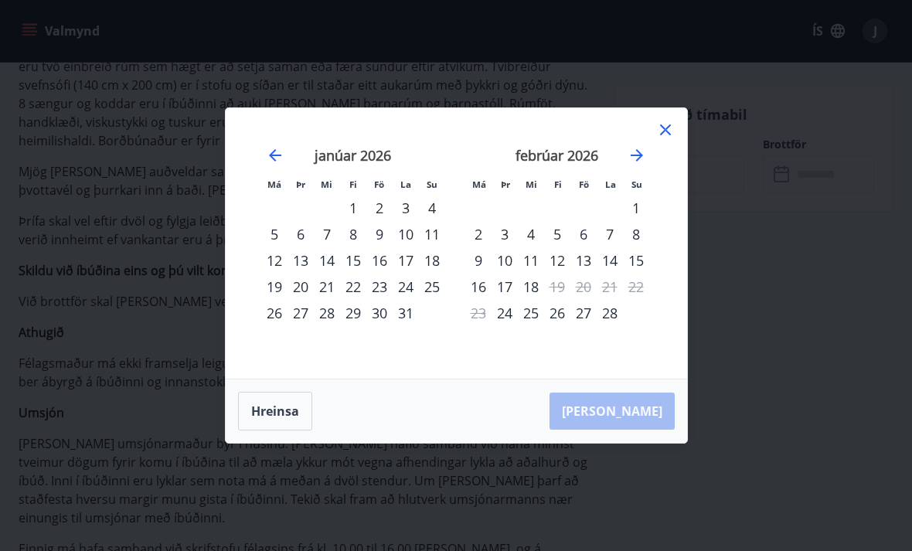
click at [269, 192] on div "janúar 2026" at bounding box center [353, 161] width 184 height 68
click at [734, 350] on div "Má Þr Mi Fi Fö La Su Má Þr Mi Fi Fö La Su [DATE] 1 2 3 4 5 6 7 8 9 10 11 12 13 …" at bounding box center [456, 275] width 912 height 551
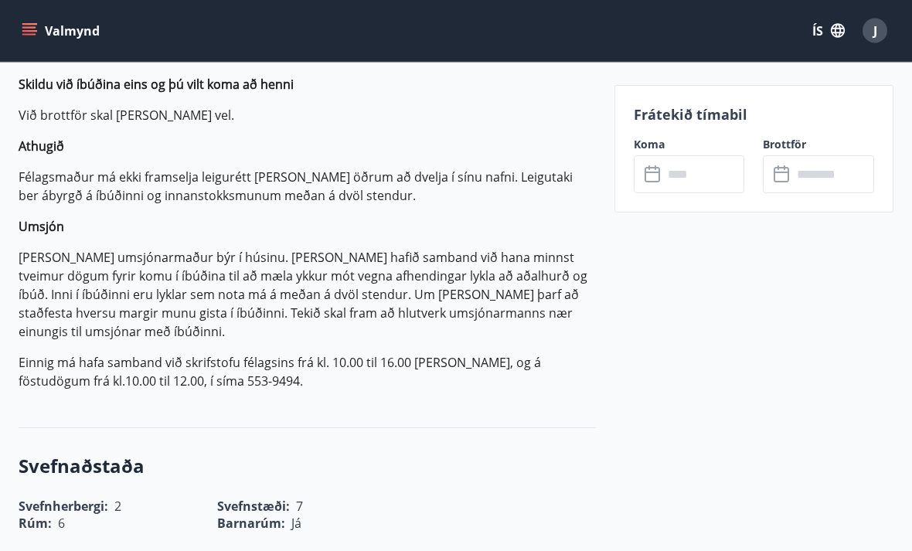
scroll to position [767, 0]
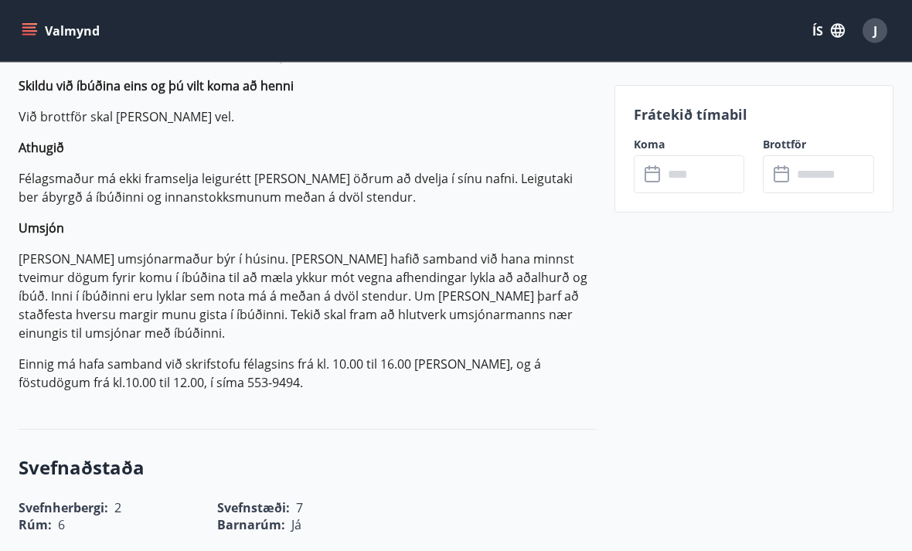
click at [869, 24] on div "J" at bounding box center [875, 31] width 25 height 25
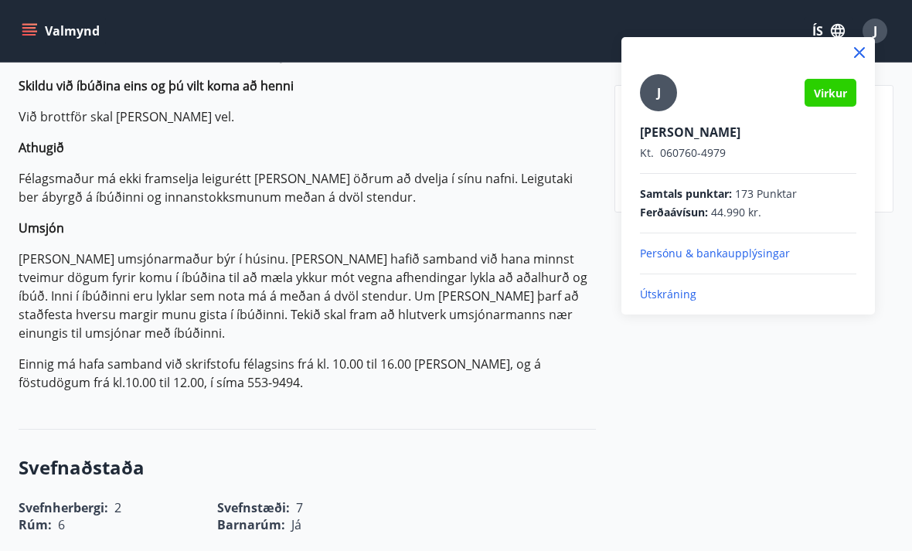
click at [853, 60] on icon at bounding box center [859, 52] width 19 height 19
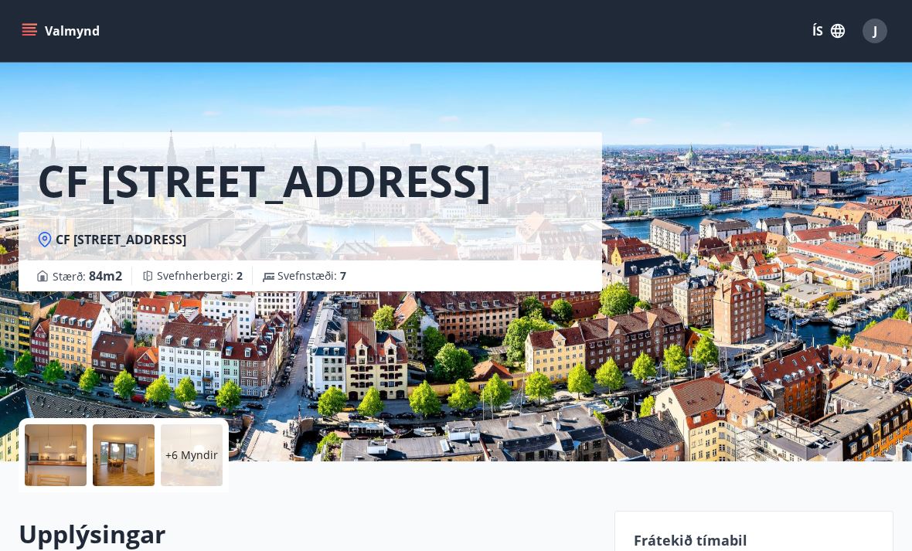
scroll to position [0, 0]
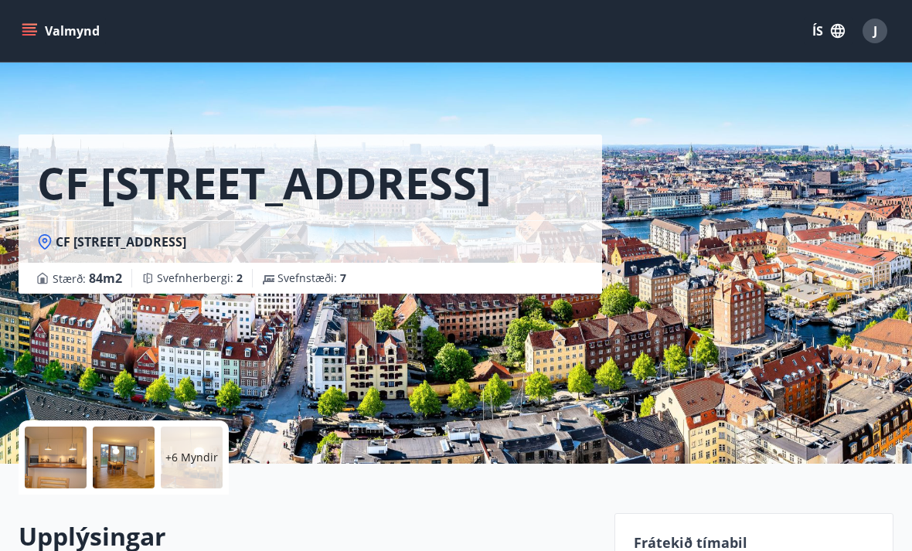
click at [875, 29] on span "J" at bounding box center [875, 30] width 4 height 17
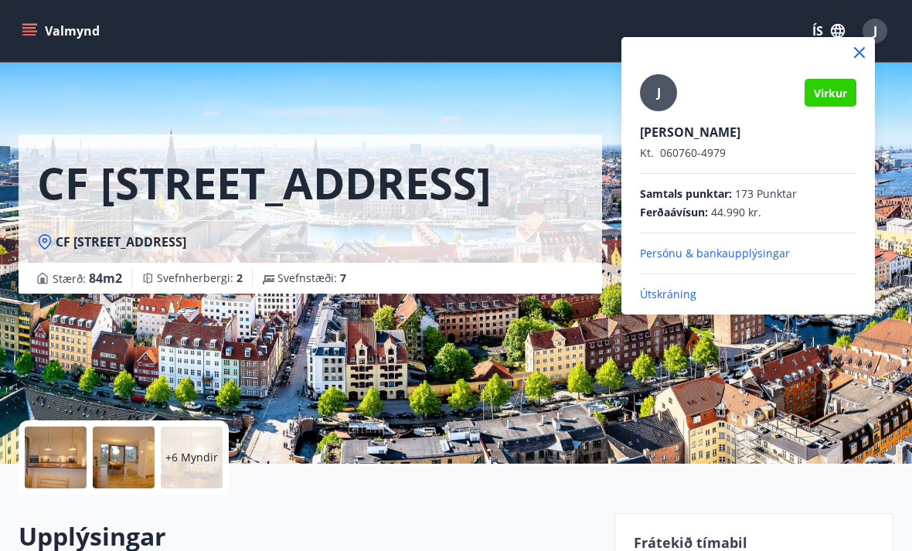
click at [672, 287] on p "Útskráning" at bounding box center [748, 294] width 216 height 15
click at [659, 294] on p "Útskráning" at bounding box center [748, 294] width 216 height 15
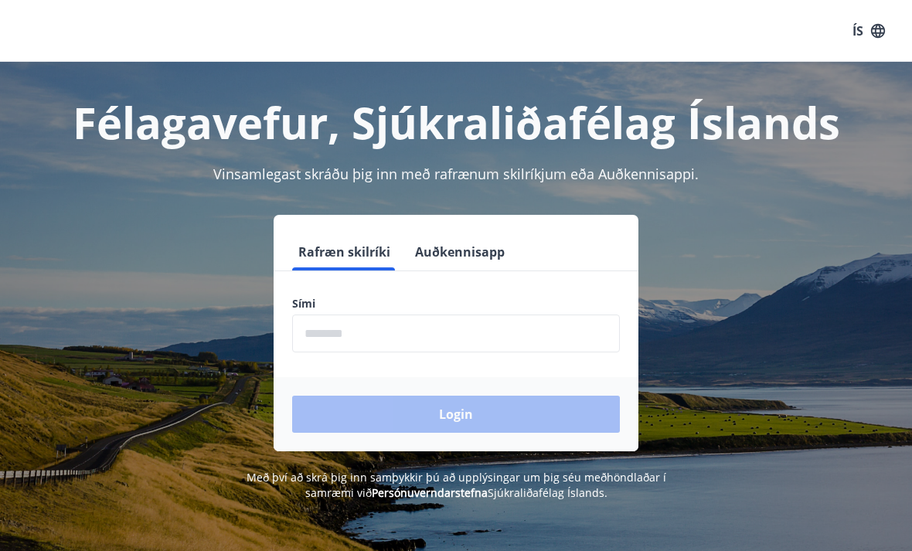
click at [410, 325] on input "phone" at bounding box center [456, 334] width 328 height 38
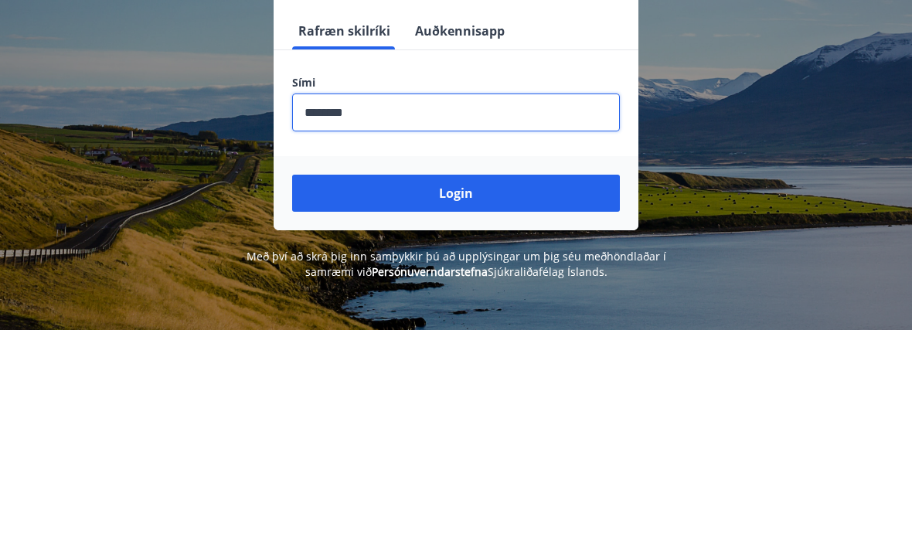
type input "********"
click at [518, 396] on button "Login" at bounding box center [456, 414] width 328 height 37
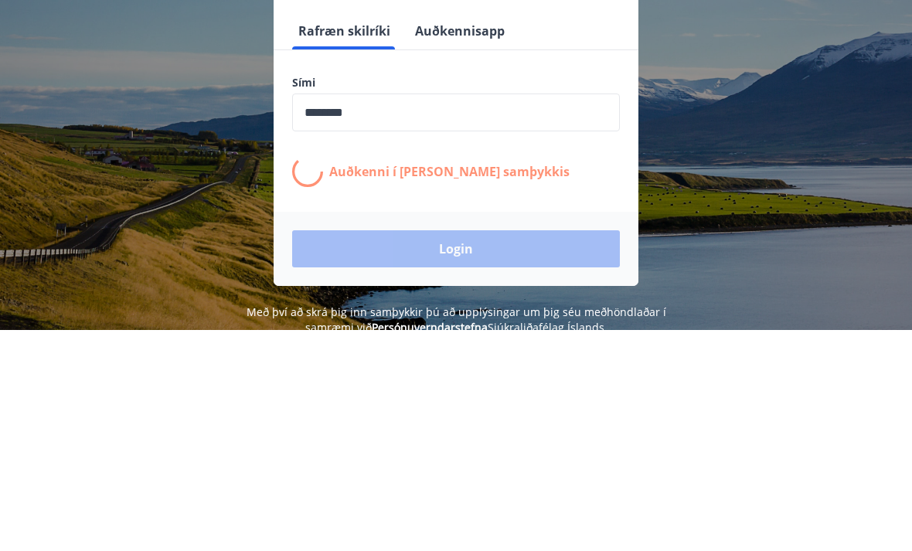
scroll to position [221, 0]
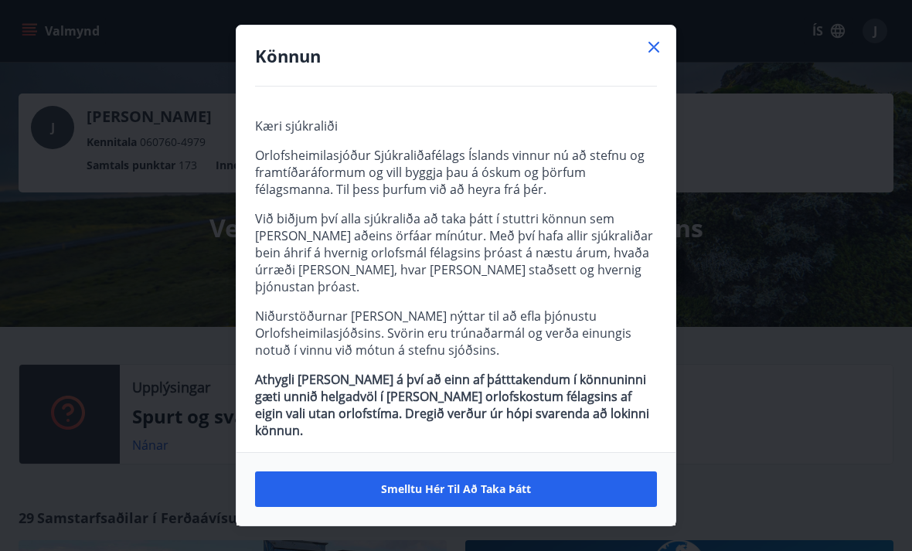
click at [661, 40] on icon at bounding box center [654, 47] width 19 height 19
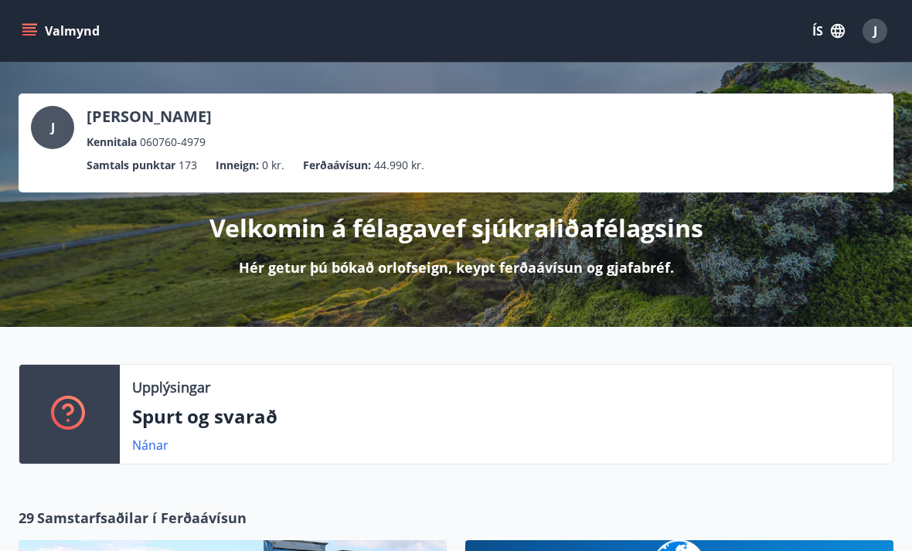
click at [29, 32] on icon "menu" at bounding box center [29, 30] width 15 height 15
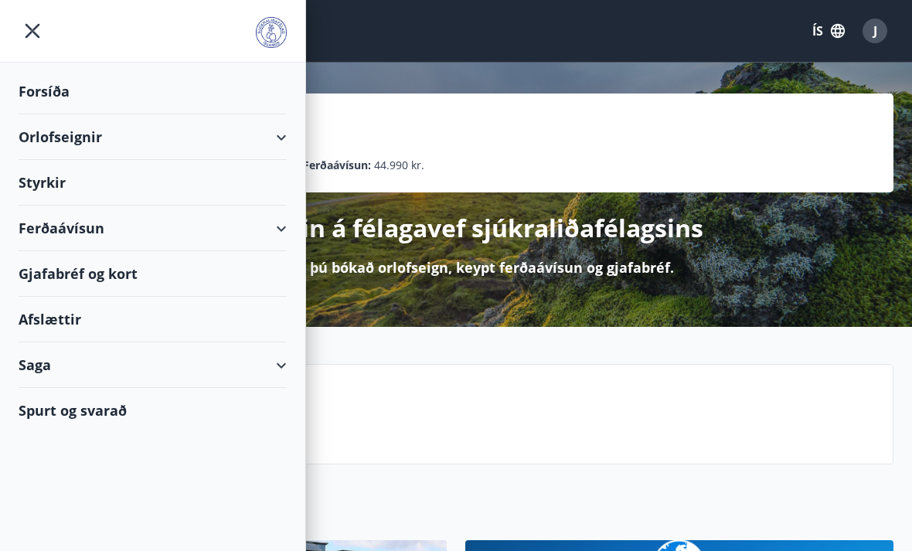
click at [240, 131] on div "Orlofseignir" at bounding box center [153, 137] width 268 height 46
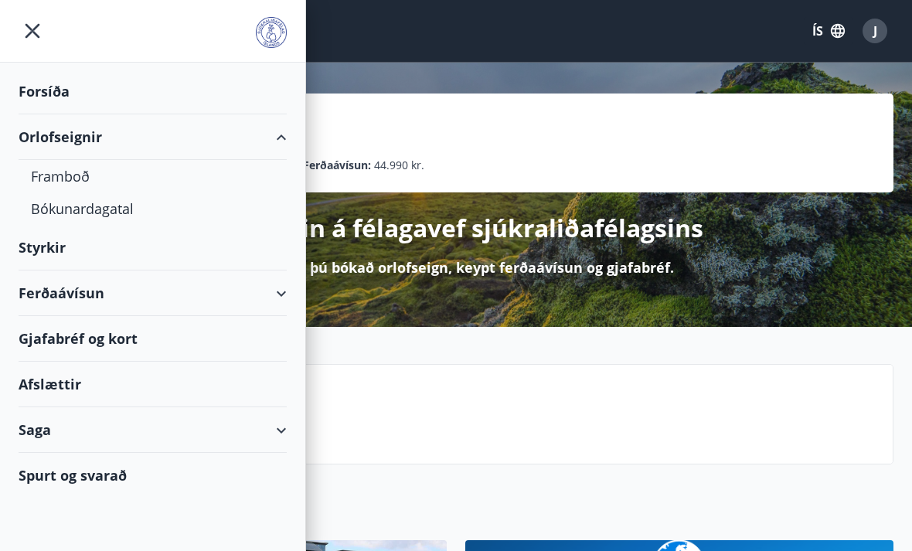
click at [115, 212] on div "Bókunardagatal" at bounding box center [152, 208] width 243 height 32
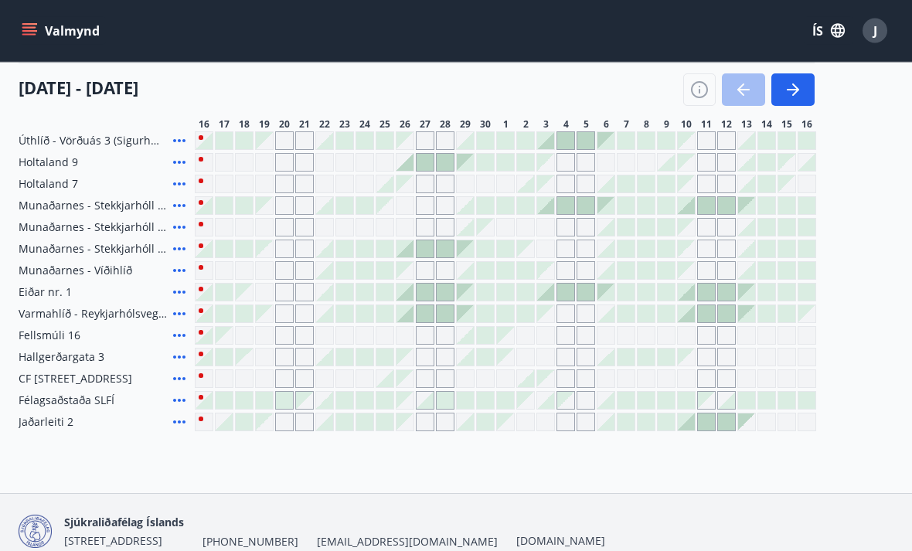
scroll to position [247, 0]
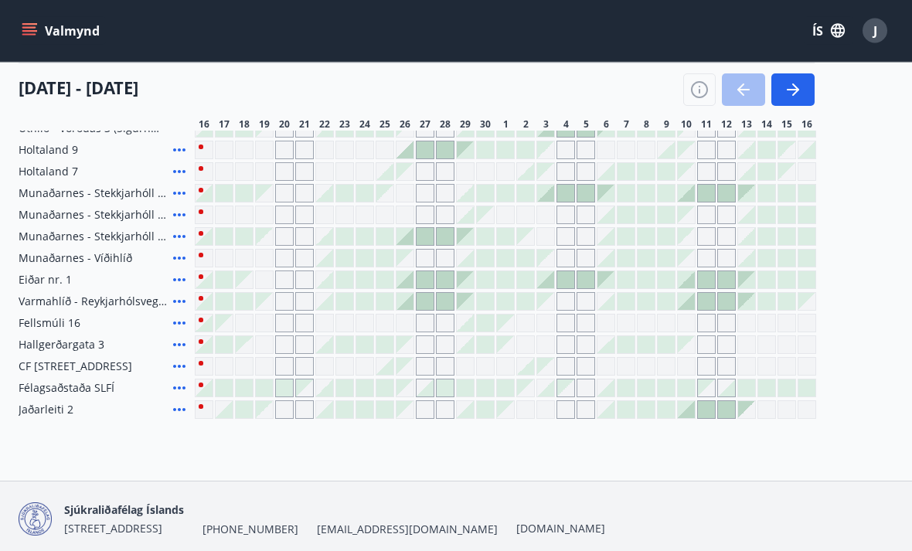
click at [795, 98] on icon "button" at bounding box center [793, 89] width 19 height 19
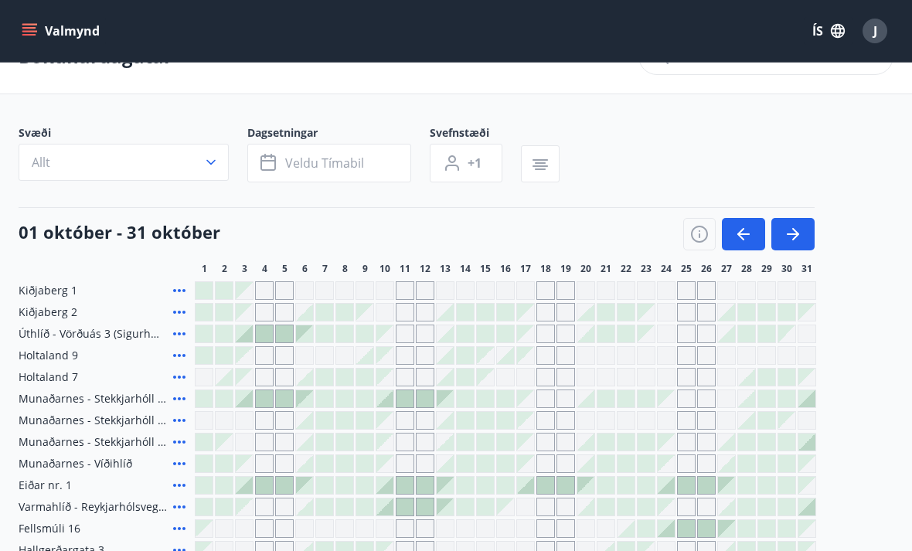
scroll to position [44, 0]
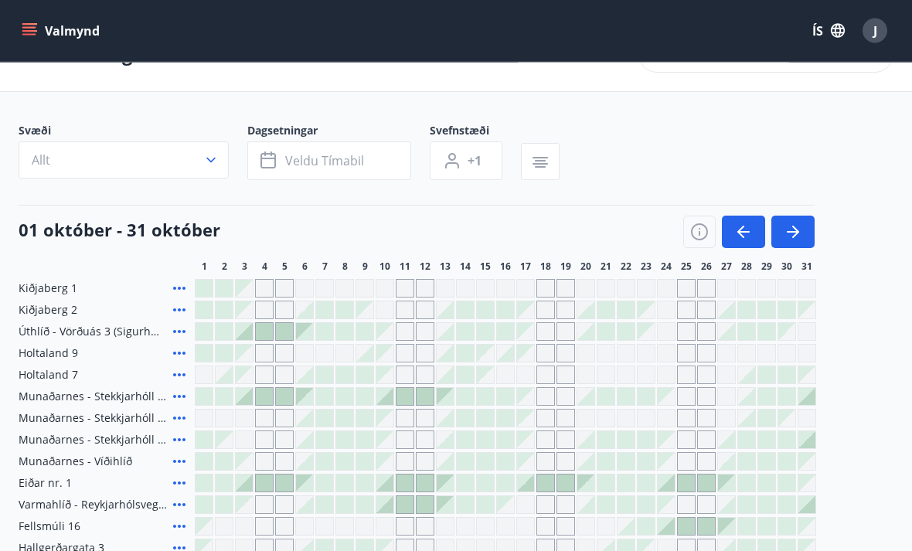
click at [802, 226] on button "button" at bounding box center [792, 232] width 43 height 32
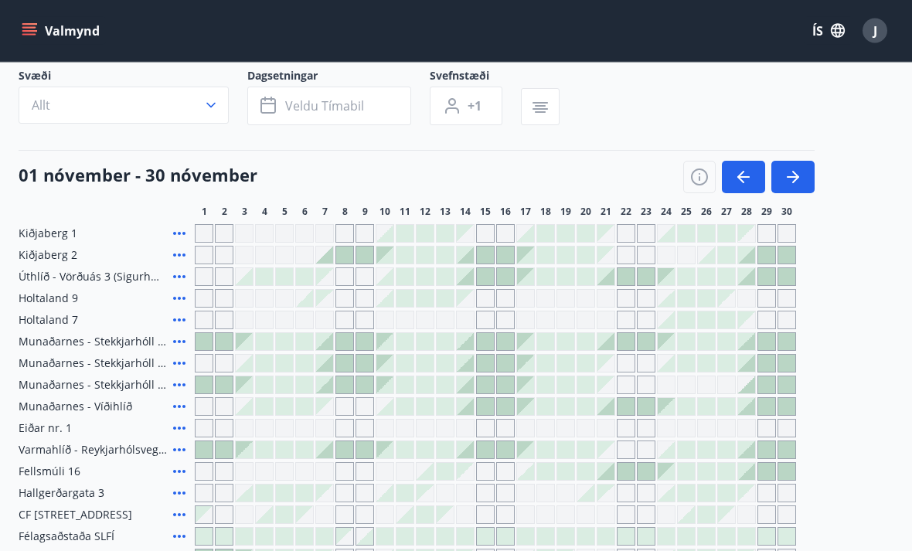
scroll to position [101, 0]
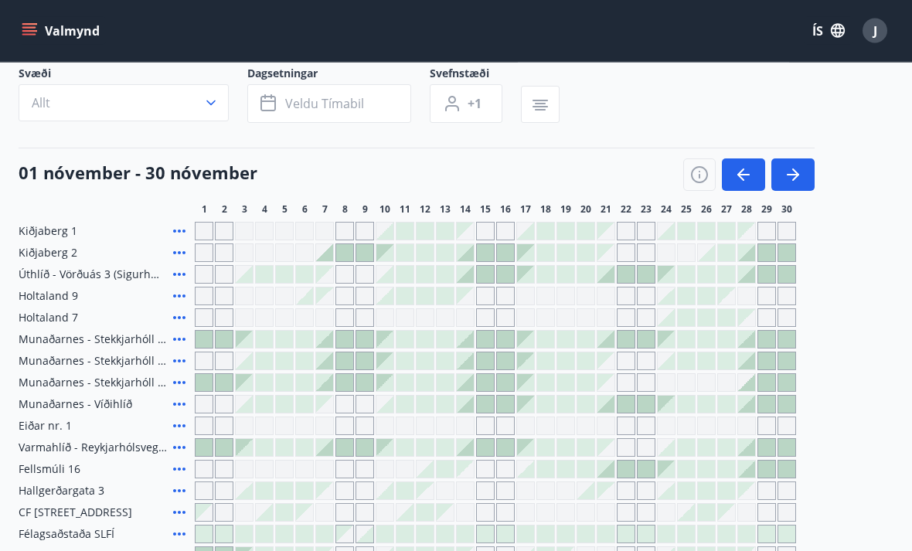
click at [798, 176] on icon "button" at bounding box center [793, 175] width 19 height 19
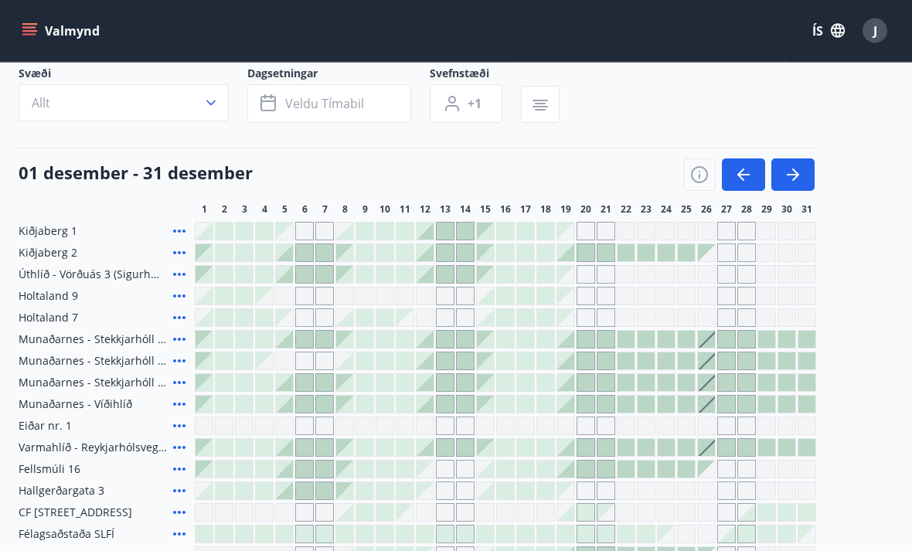
scroll to position [102, 0]
click at [792, 181] on icon "button" at bounding box center [793, 174] width 19 height 19
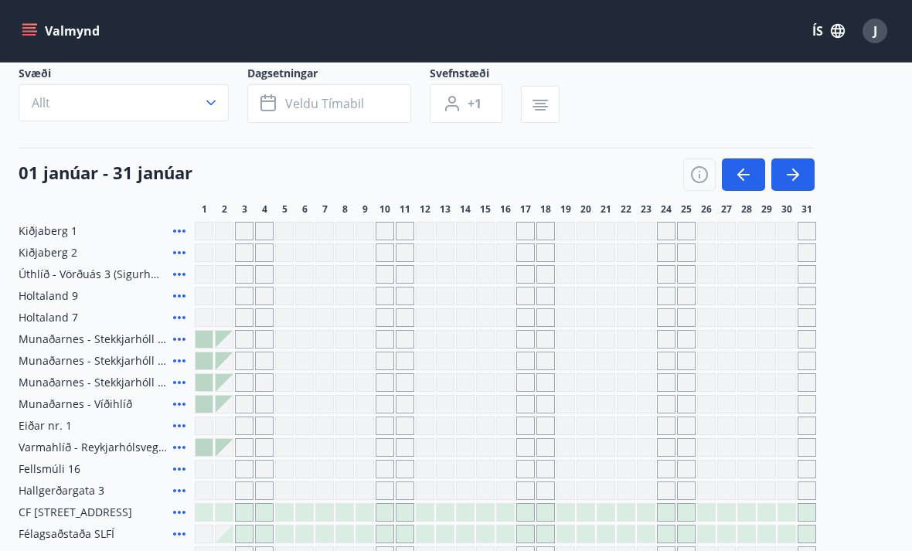
click at [795, 179] on icon "button" at bounding box center [793, 174] width 19 height 19
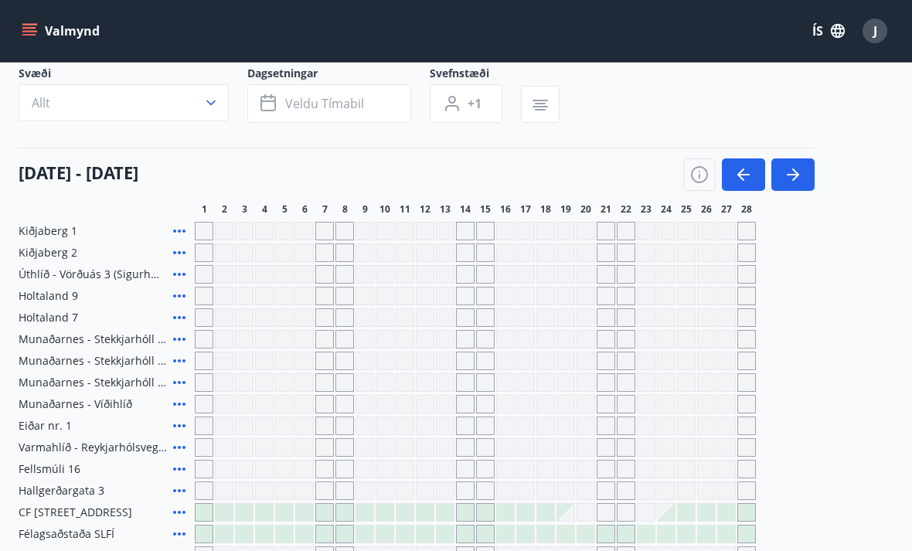
click at [797, 175] on icon "button" at bounding box center [795, 174] width 7 height 12
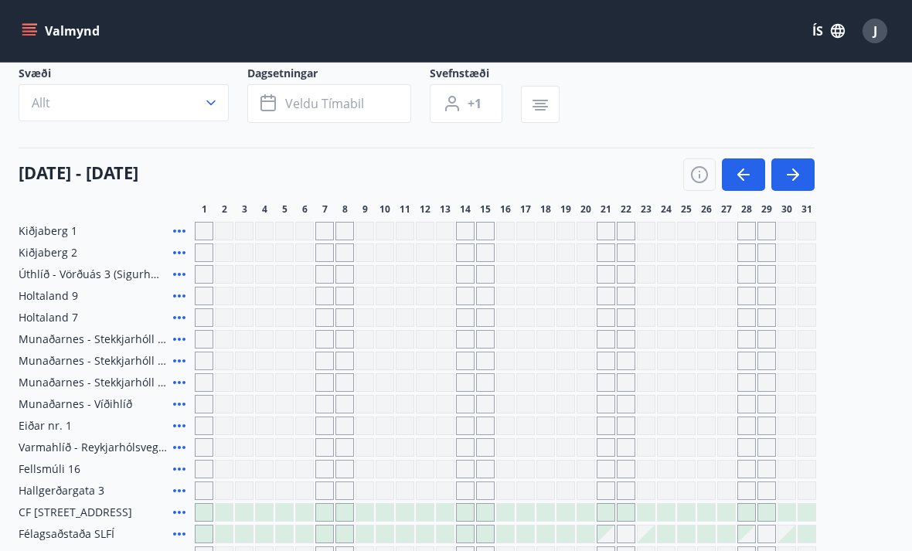
click at [797, 184] on button "button" at bounding box center [792, 174] width 43 height 32
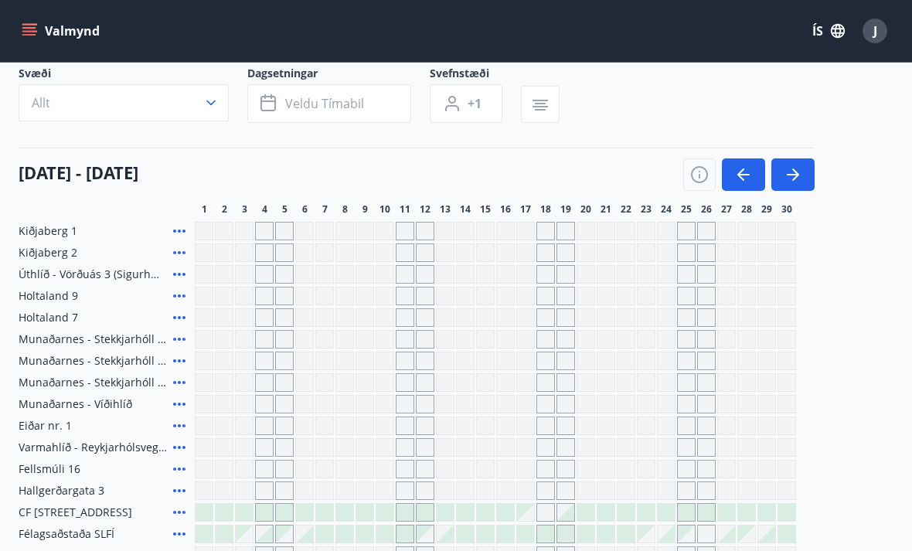
click at [704, 174] on icon "button" at bounding box center [699, 174] width 19 height 19
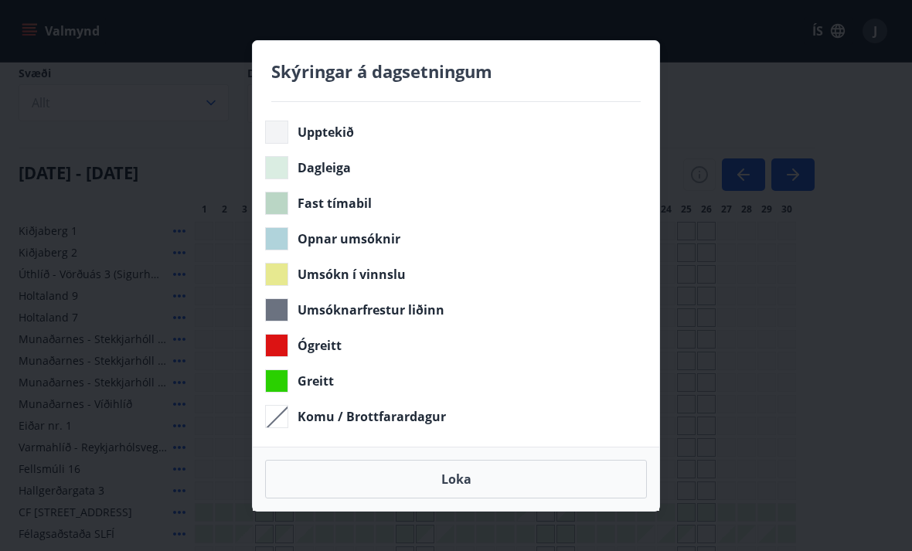
click at [814, 97] on div "Skýringar á dagsetningum Upptekið Dagleiga Fast tímabil Opnar umsóknir Umsókn í…" at bounding box center [456, 275] width 912 height 551
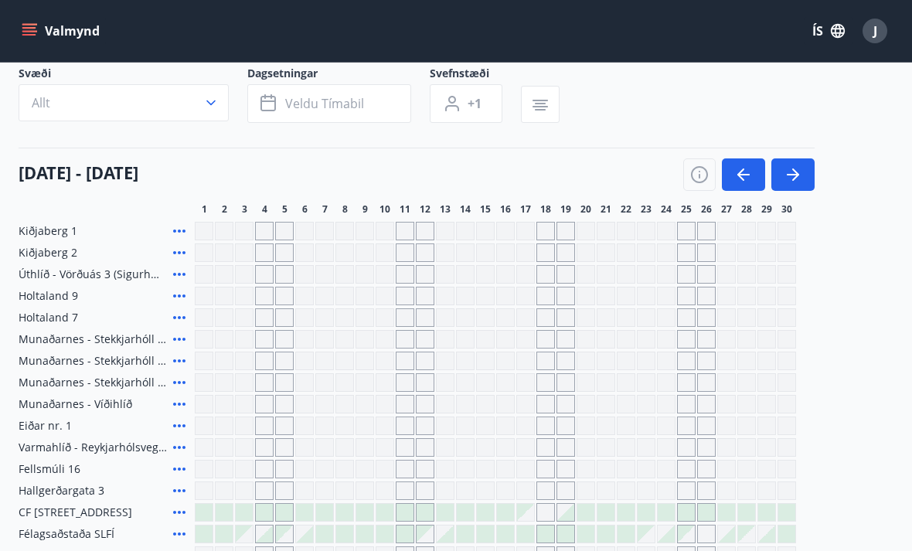
click at [517, 510] on div "Gráir dagar eru ekki bókanlegir" at bounding box center [525, 512] width 17 height 17
click at [648, 513] on div at bounding box center [646, 512] width 17 height 17
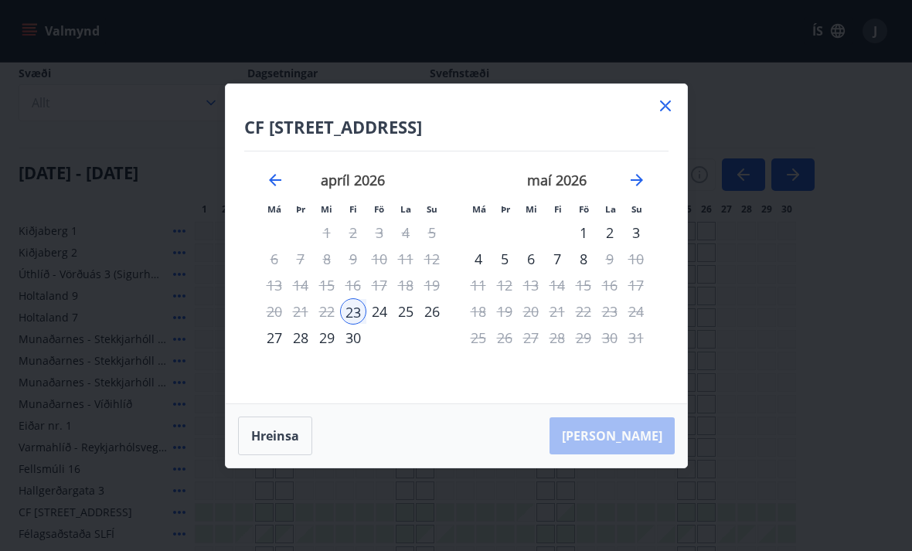
click at [431, 325] on div "26" at bounding box center [432, 311] width 26 height 26
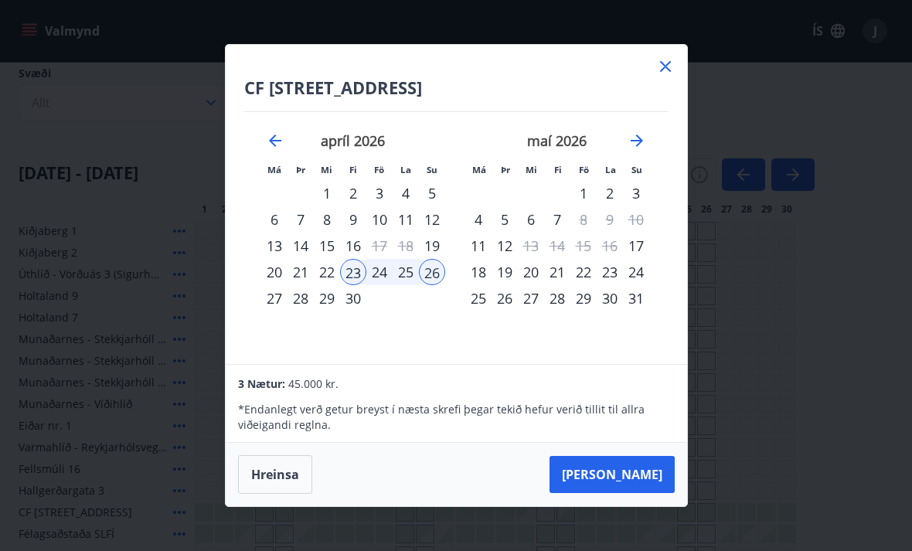
click at [640, 493] on button "[PERSON_NAME]" at bounding box center [612, 474] width 125 height 37
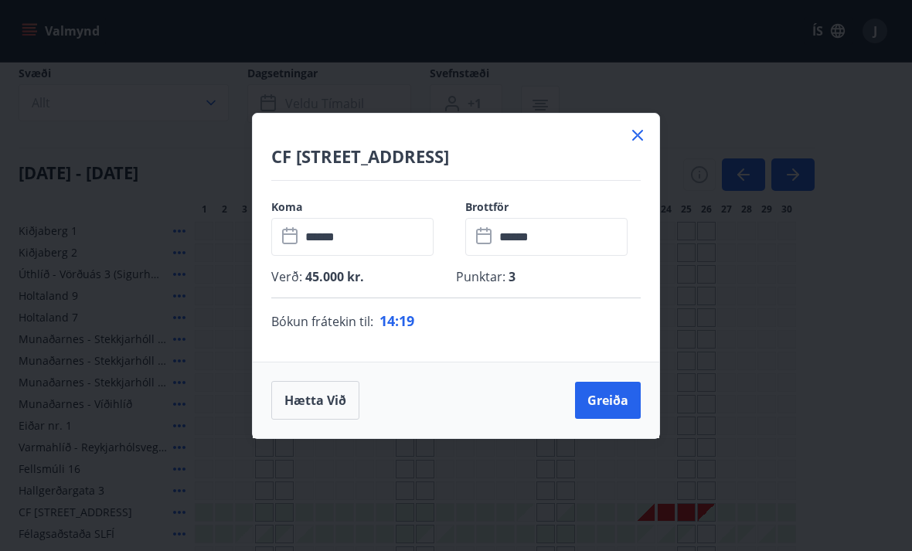
click at [643, 145] on icon at bounding box center [637, 135] width 19 height 19
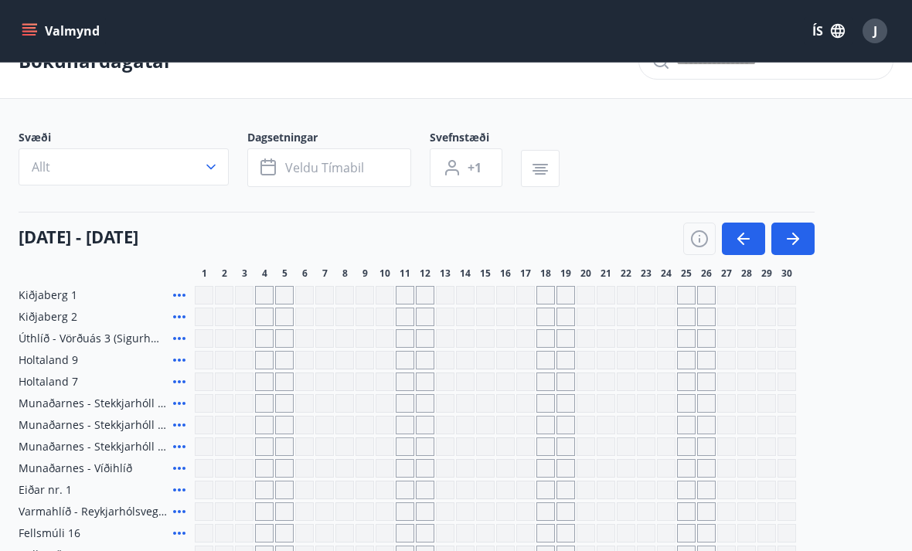
scroll to position [0, 0]
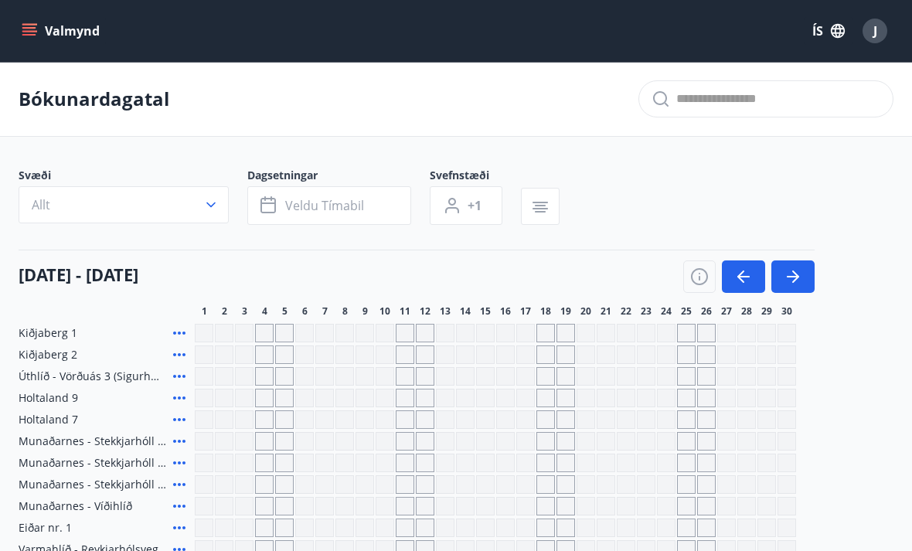
click at [868, 31] on div "J" at bounding box center [875, 31] width 25 height 25
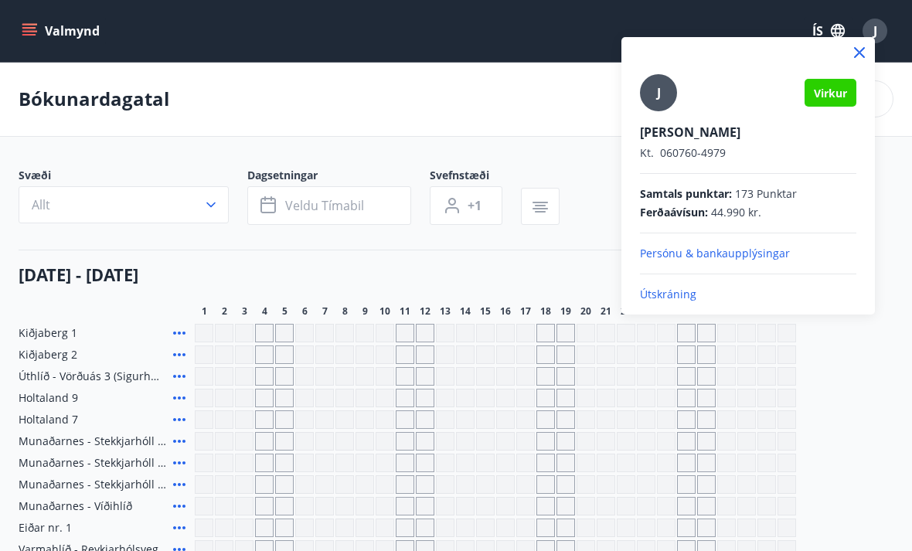
click at [680, 291] on p "Útskráning" at bounding box center [748, 294] width 216 height 15
